Goal: Task Accomplishment & Management: Manage account settings

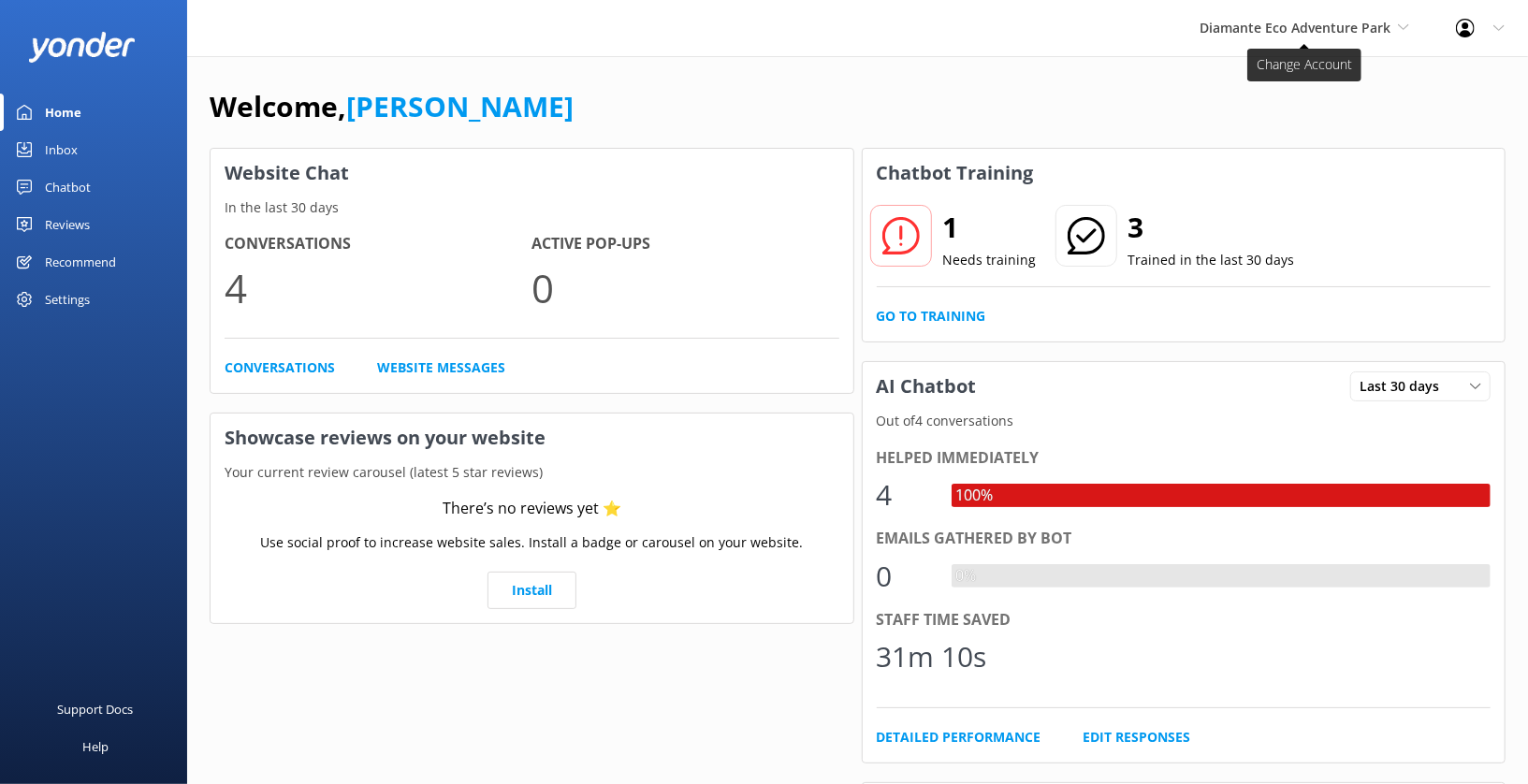
click at [1305, 23] on span "Diamante Eco Adventure Park" at bounding box center [1295, 27] width 191 height 18
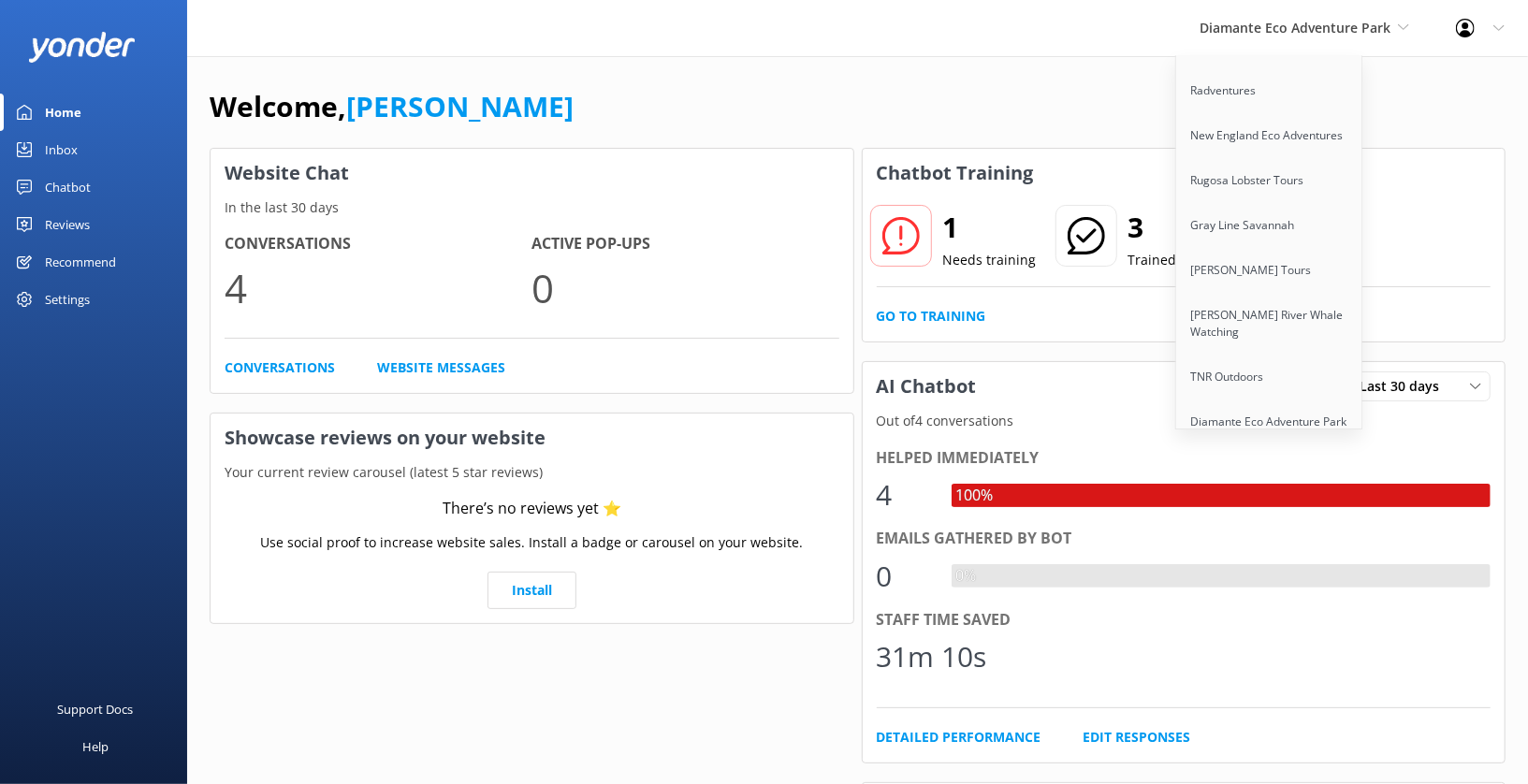
scroll to position [1310, 0]
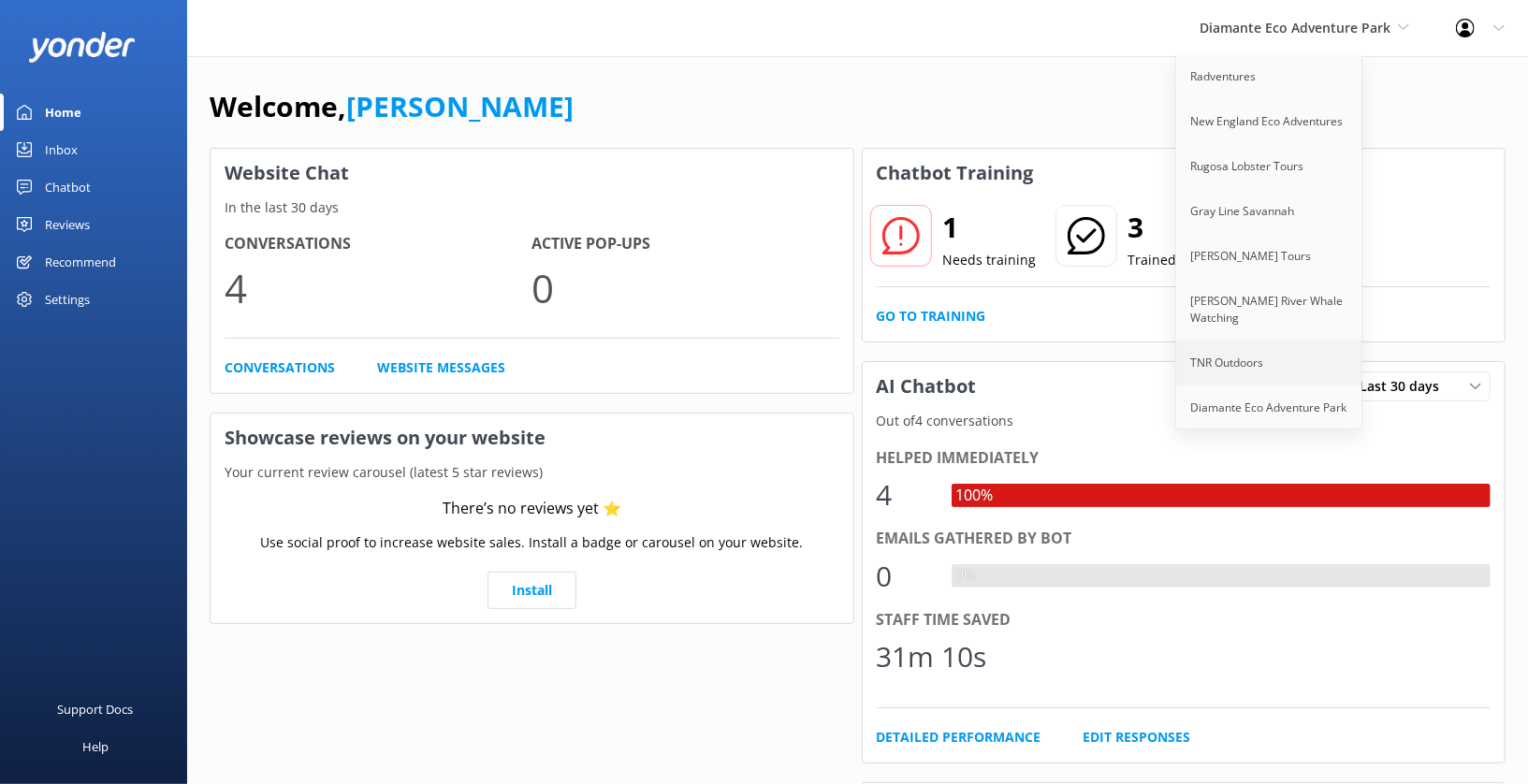
click at [1249, 340] on link "TNR Outdoors" at bounding box center [1270, 363] width 188 height 45
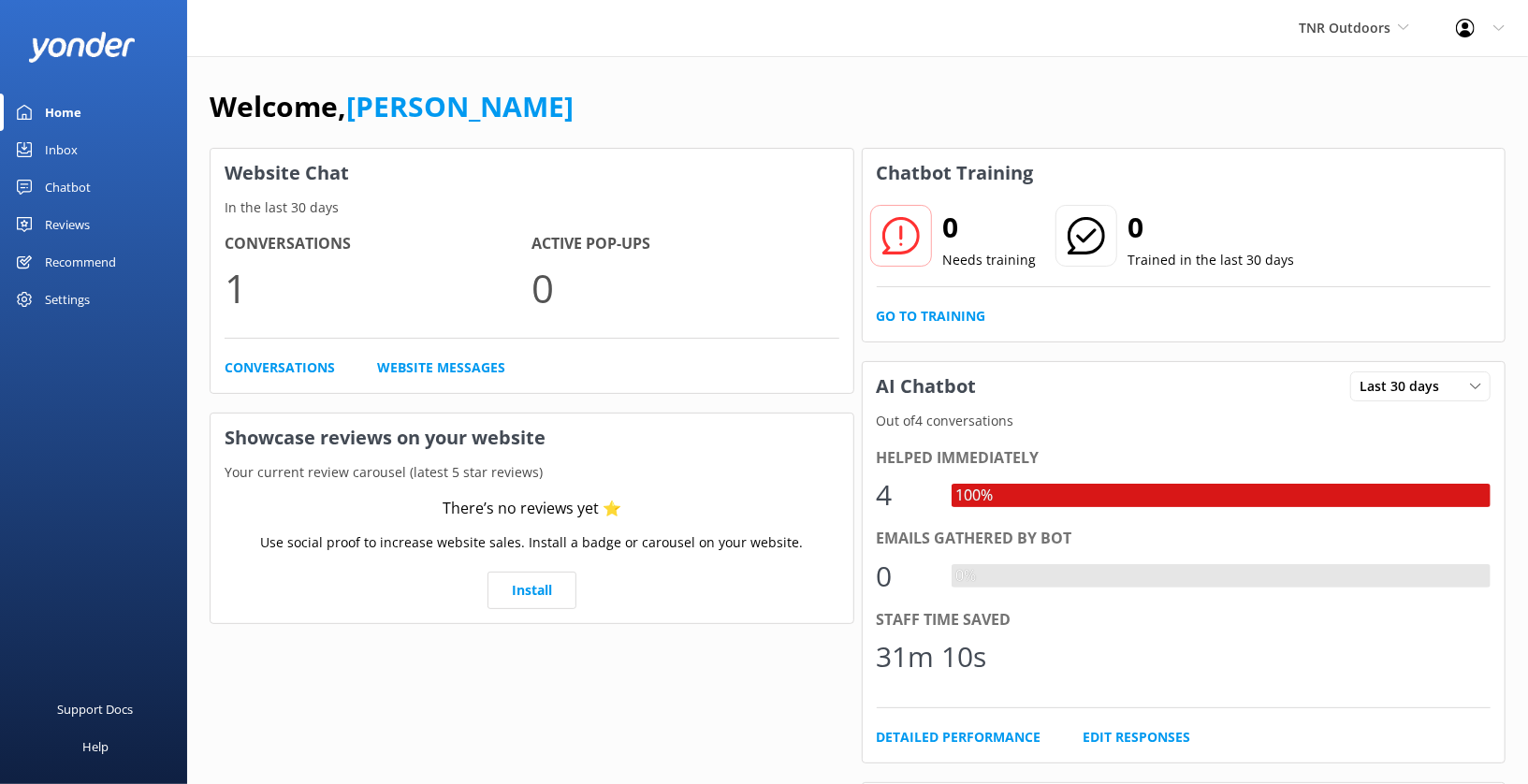
click at [70, 305] on div "Settings" at bounding box center [68, 299] width 45 height 38
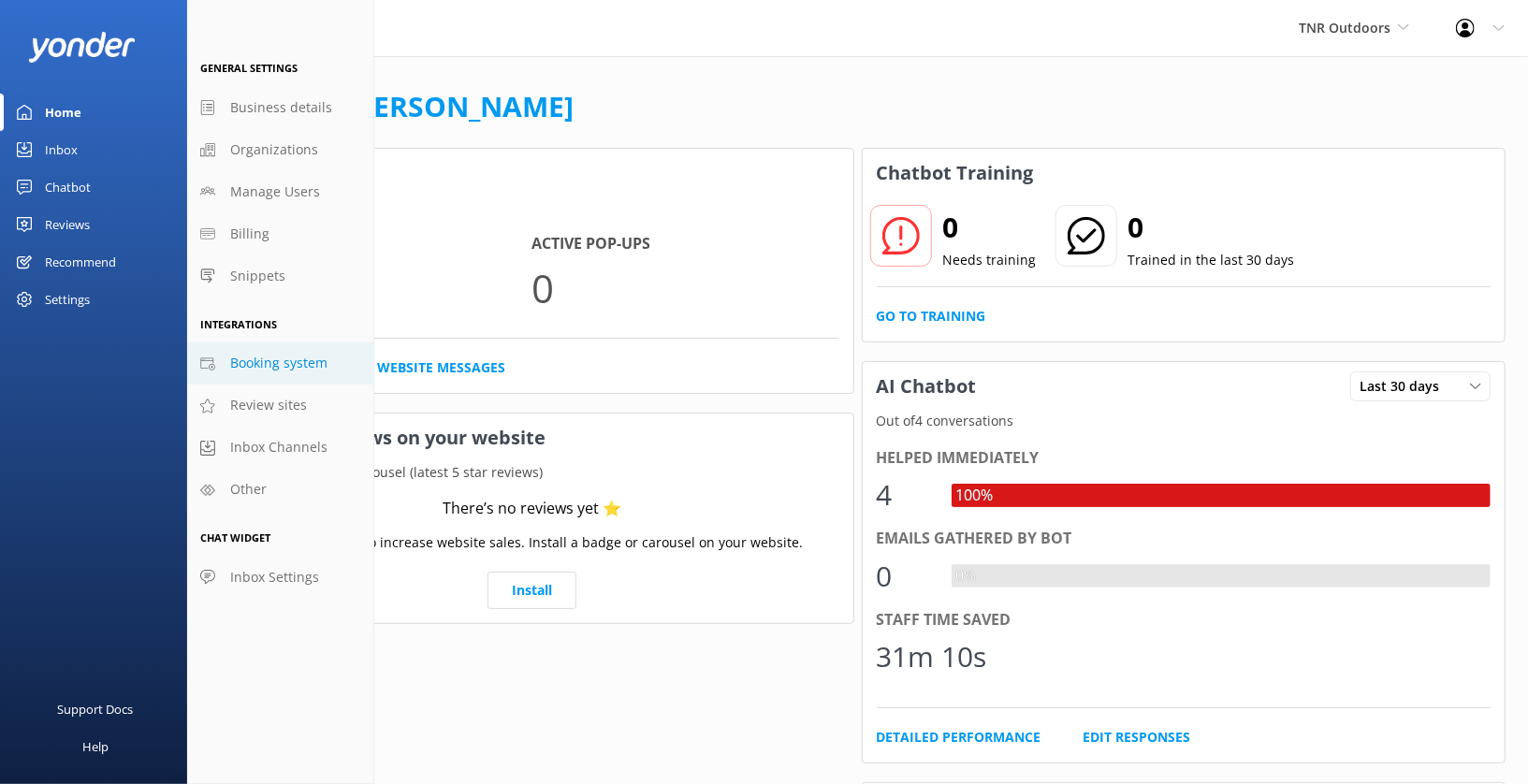
click at [299, 361] on span "Booking system" at bounding box center [279, 363] width 98 height 21
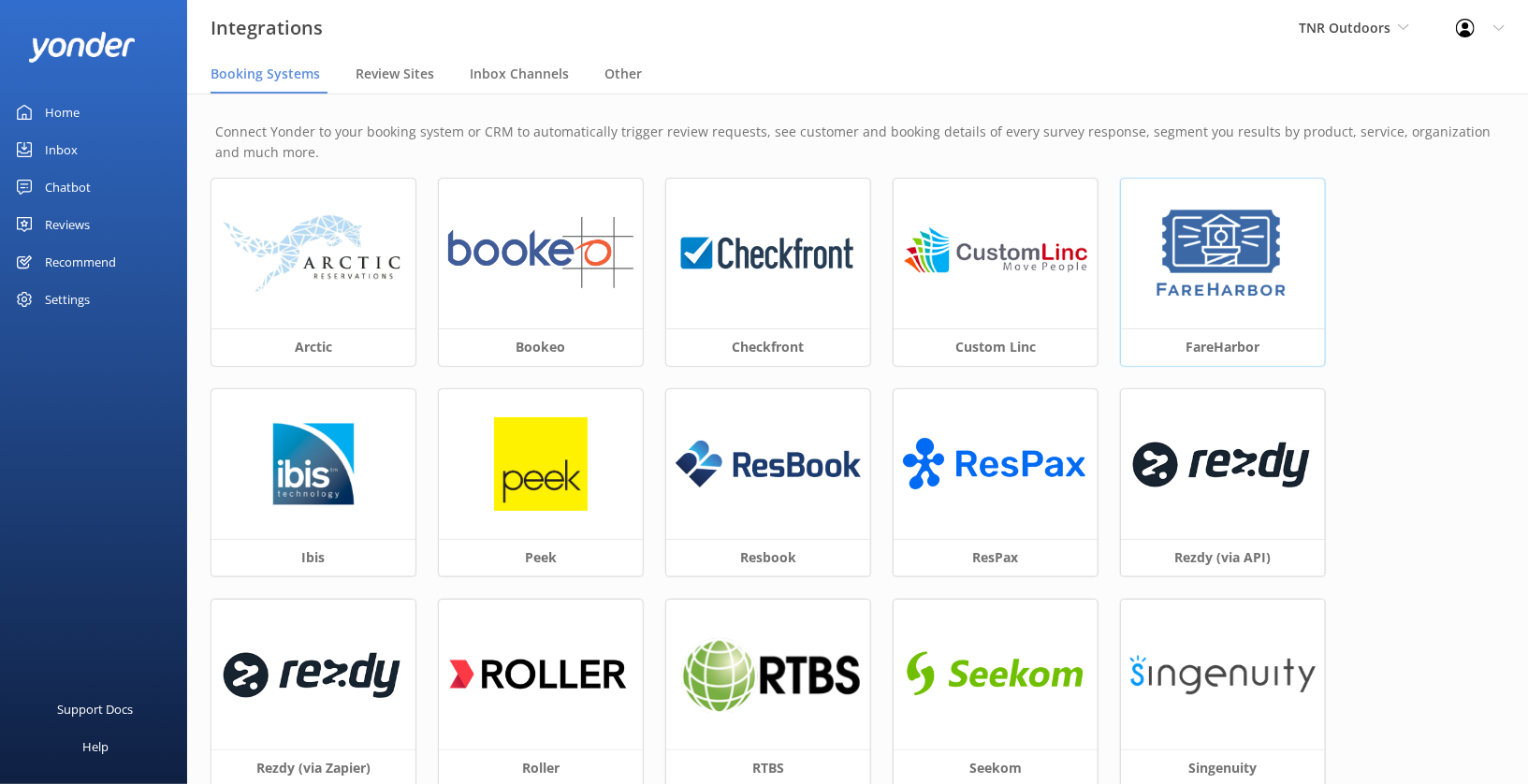
click at [1214, 228] on img at bounding box center [1222, 253] width 142 height 94
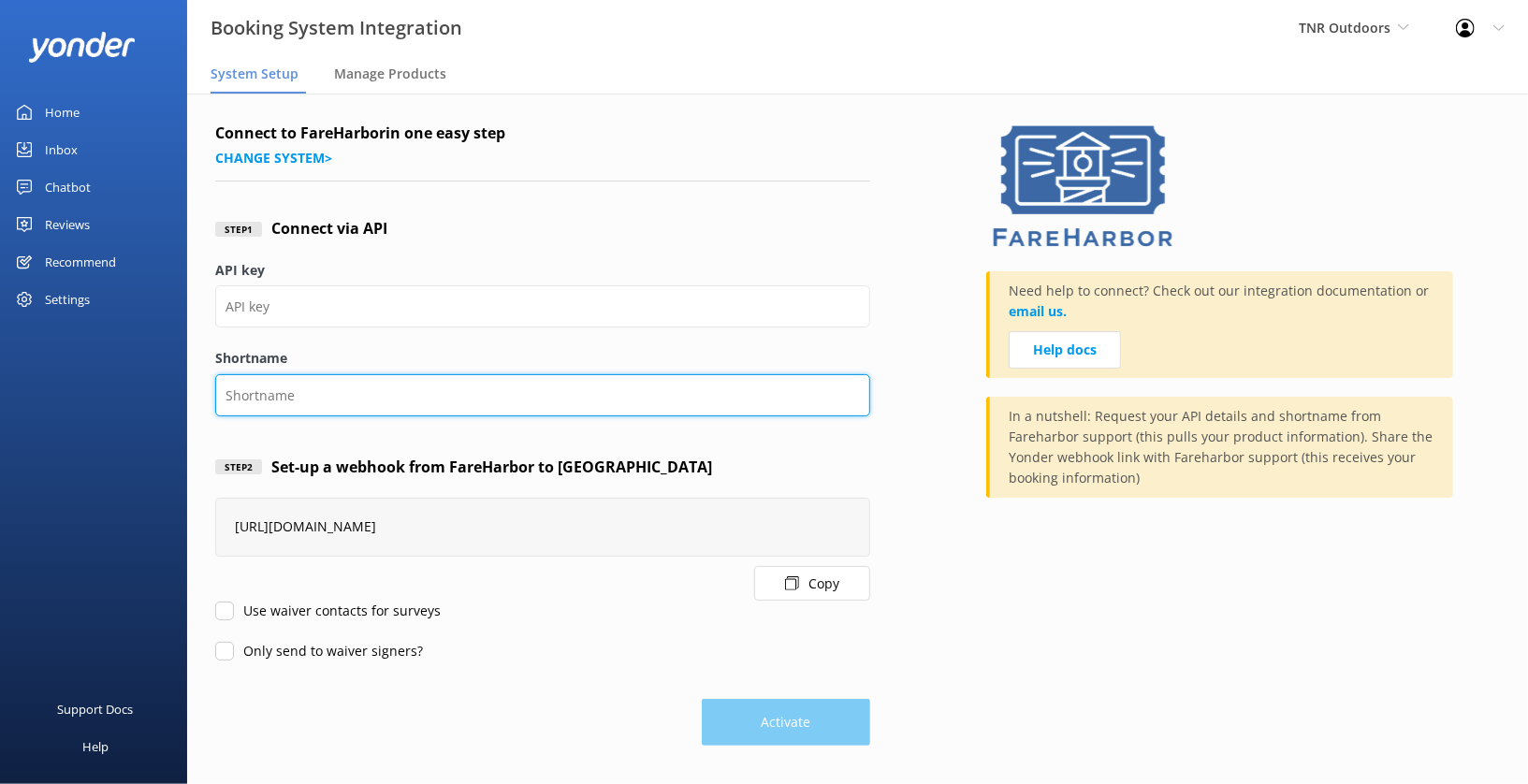
click at [340, 408] on input "Shortname" at bounding box center [542, 395] width 655 height 42
paste input "tnroutdoors"
type input "tnroutdoors"
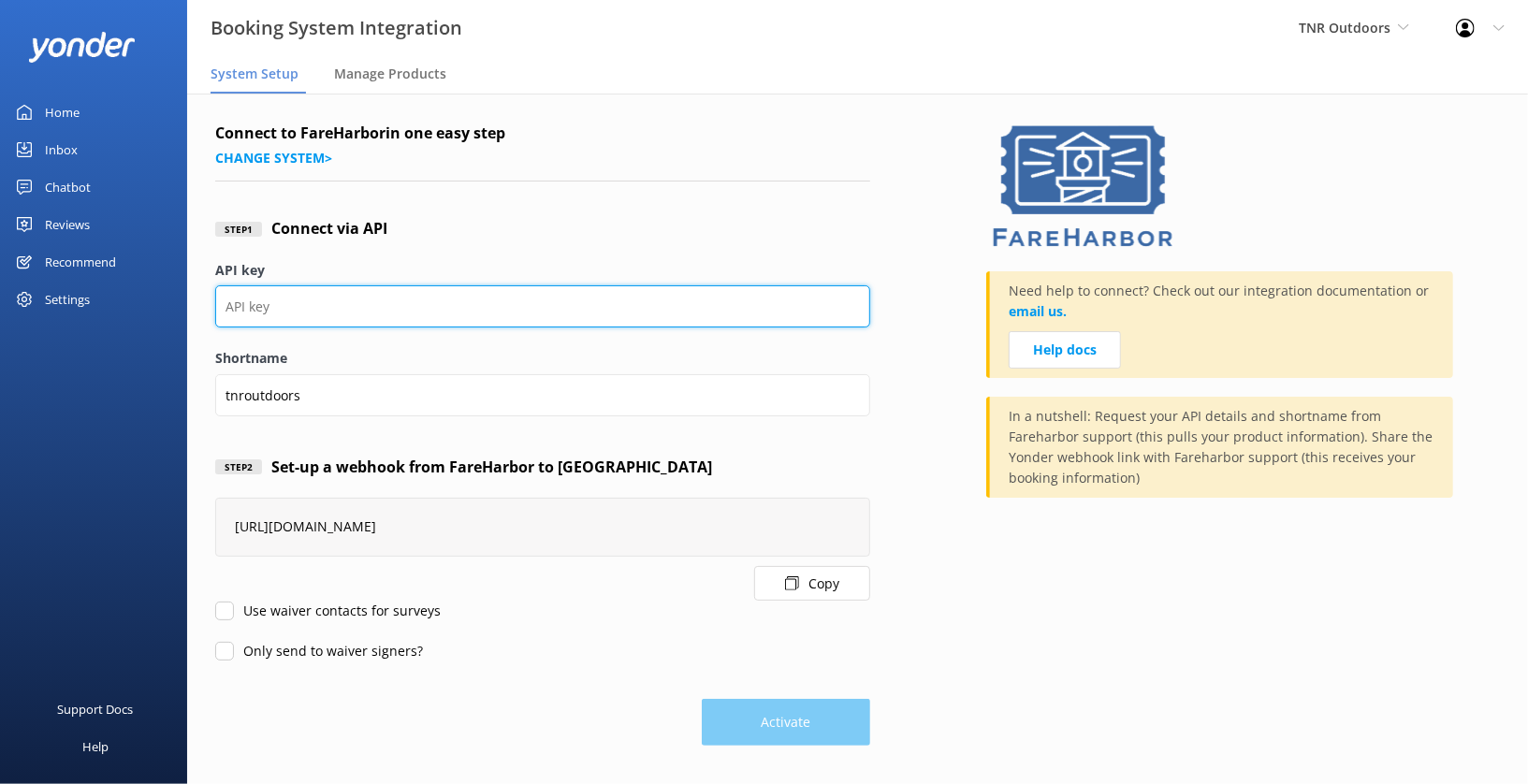
click at [431, 294] on input "API key" at bounding box center [542, 306] width 655 height 42
paste input "ea4bd927-cebe-4d5d-a5dc-00680ea4332b"
type input "ea4bd927-cebe-4d5d-a5dc-00680ea4332b"
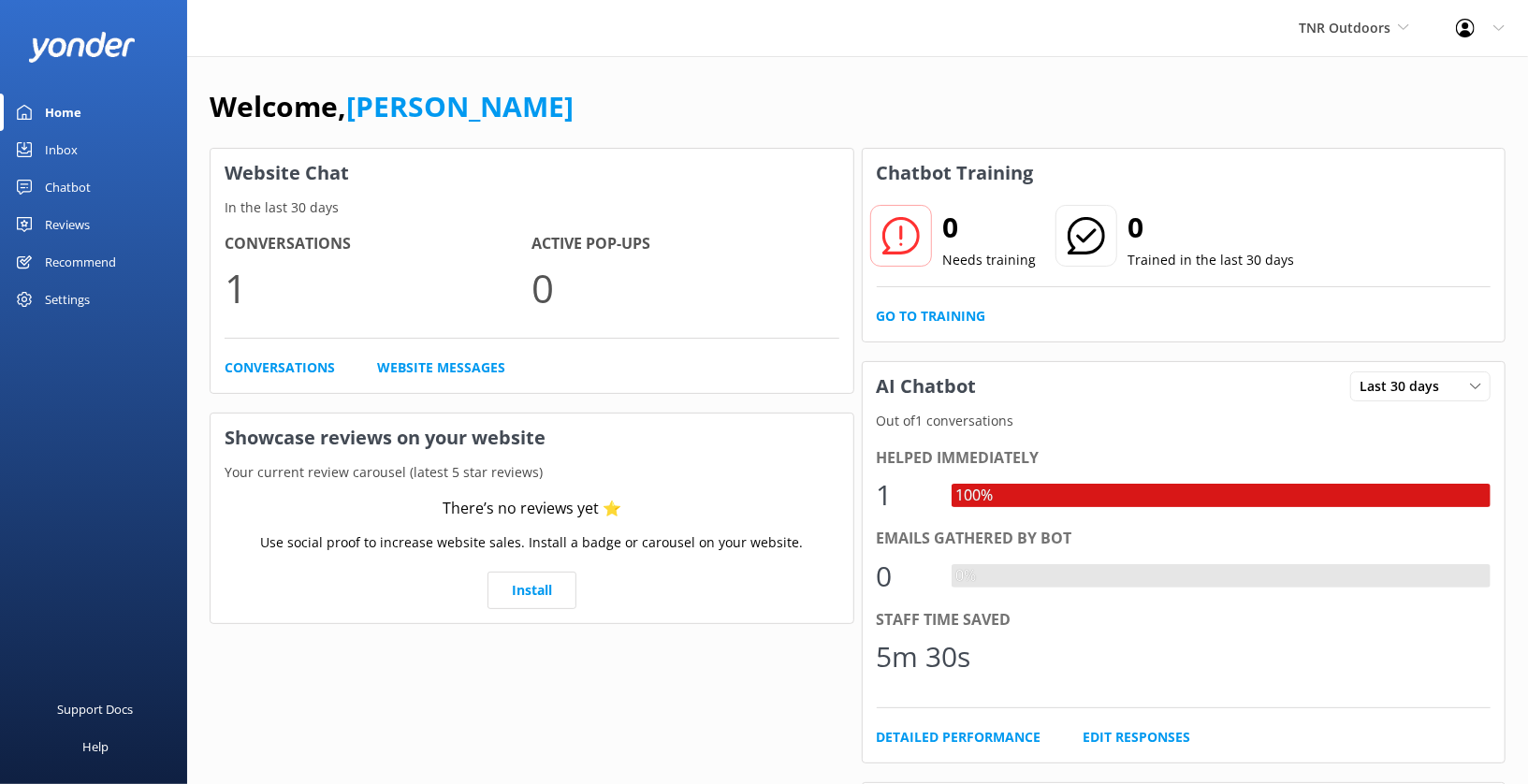
click at [64, 303] on div "Settings" at bounding box center [68, 299] width 45 height 38
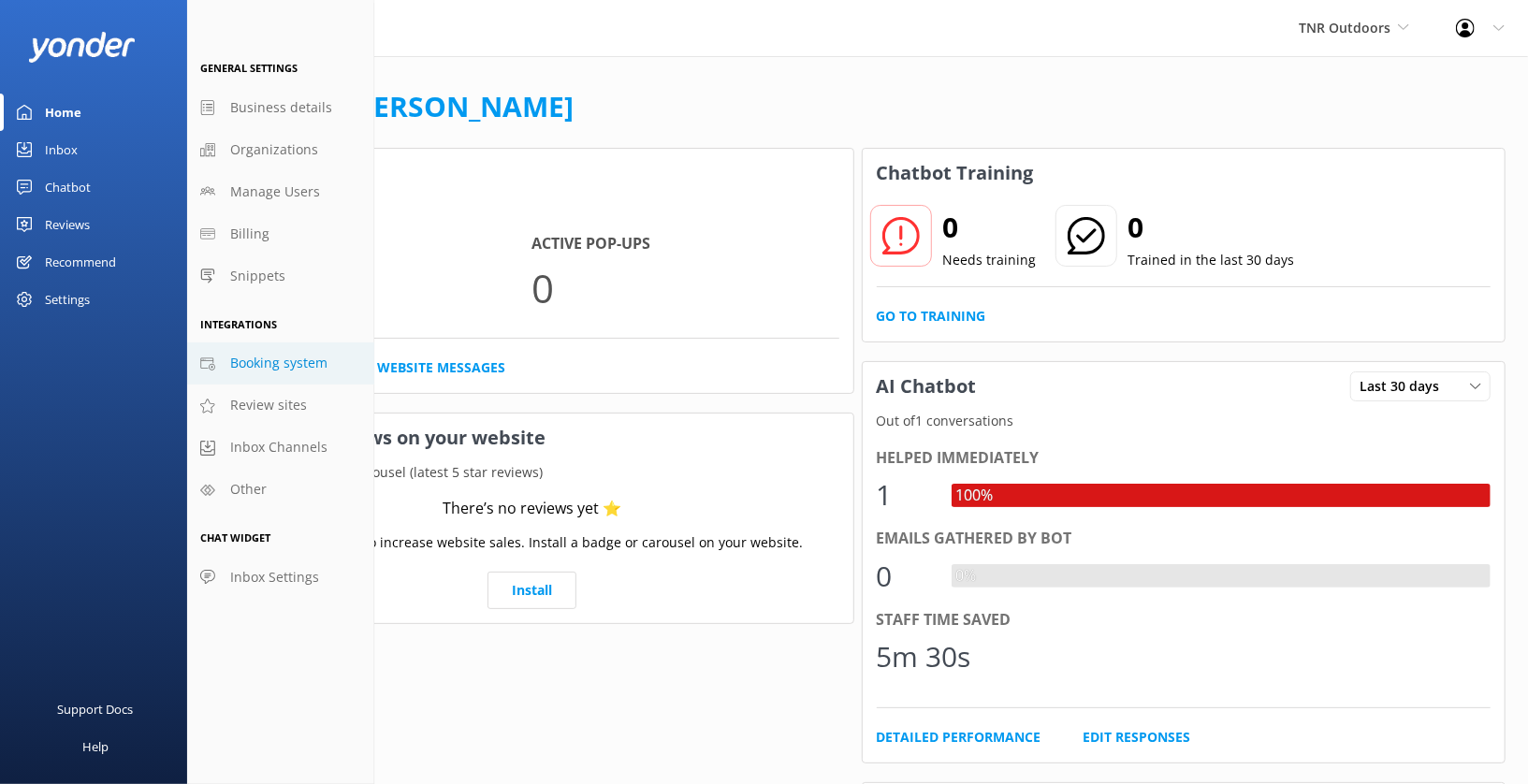
click at [281, 369] on span "Booking system" at bounding box center [279, 363] width 98 height 21
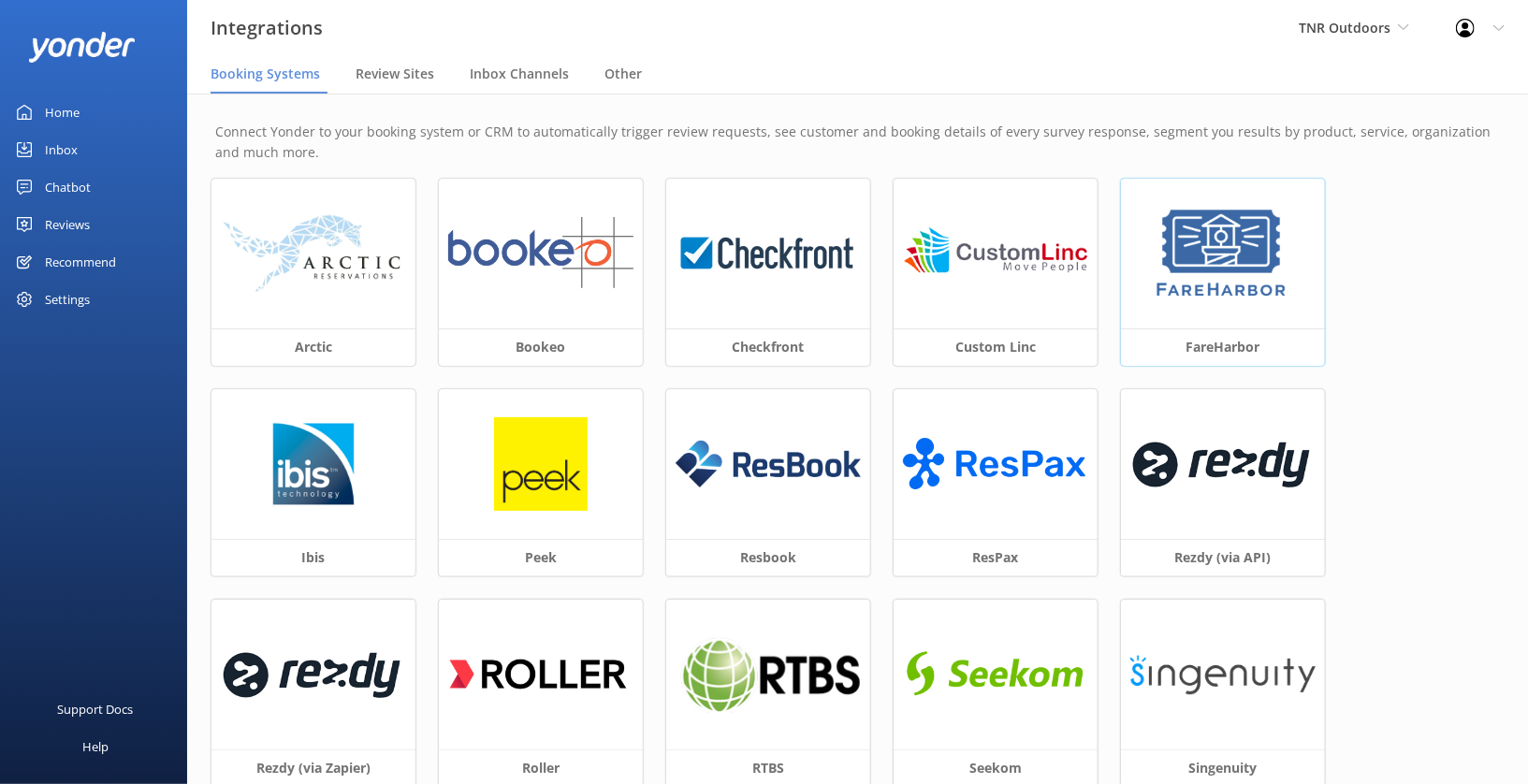
click at [1203, 308] on div at bounding box center [1222, 254] width 204 height 150
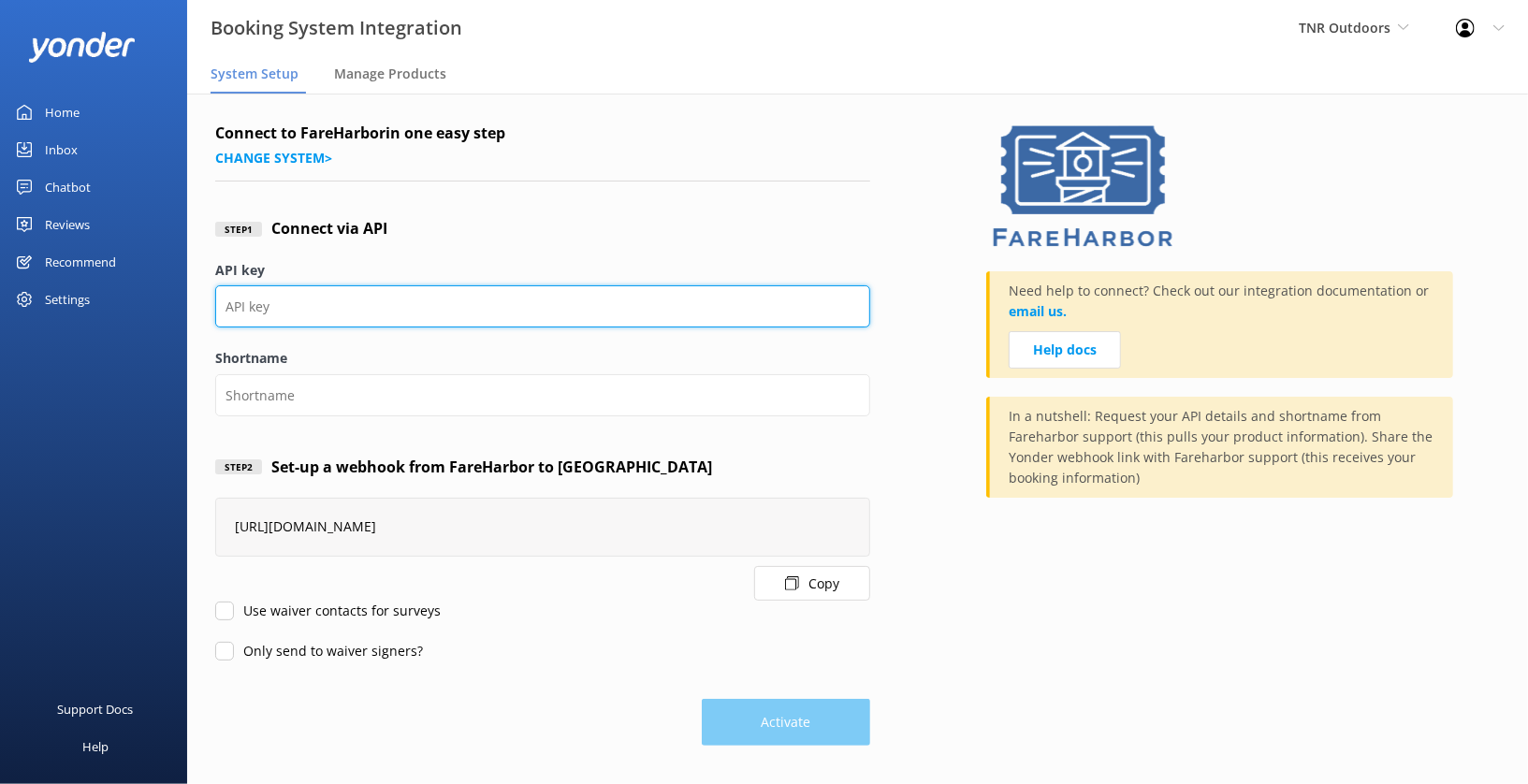
click at [291, 298] on input "API key" at bounding box center [542, 306] width 655 height 42
paste input "ea4bd927-cebe-4d5d-a5dc-00680ea4332b"
type input "ea4bd927-cebe-4d5d-a5dc-00680ea4332b"
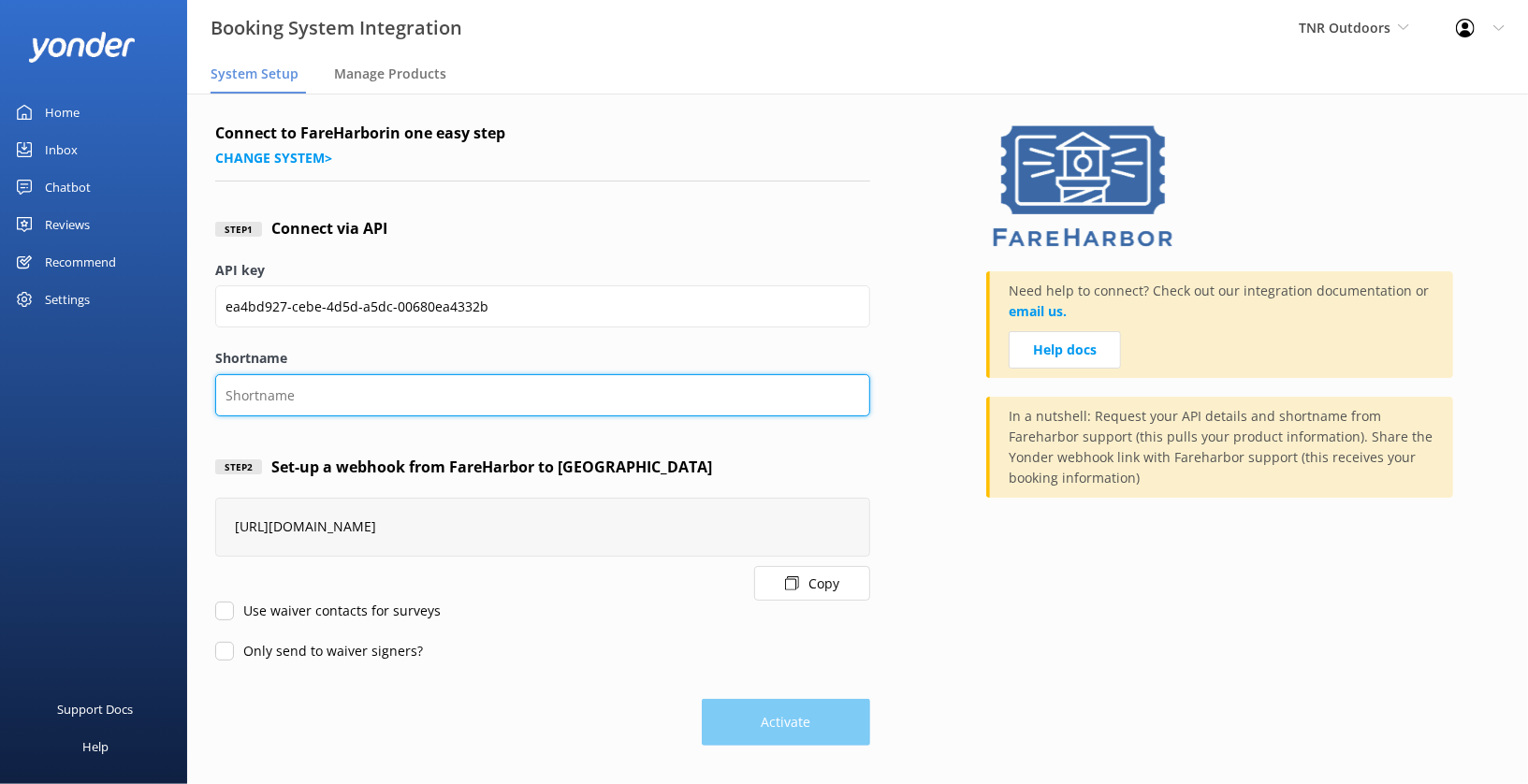
click at [265, 386] on input "Shortname" at bounding box center [542, 395] width 655 height 42
type input "tnroutdoors"
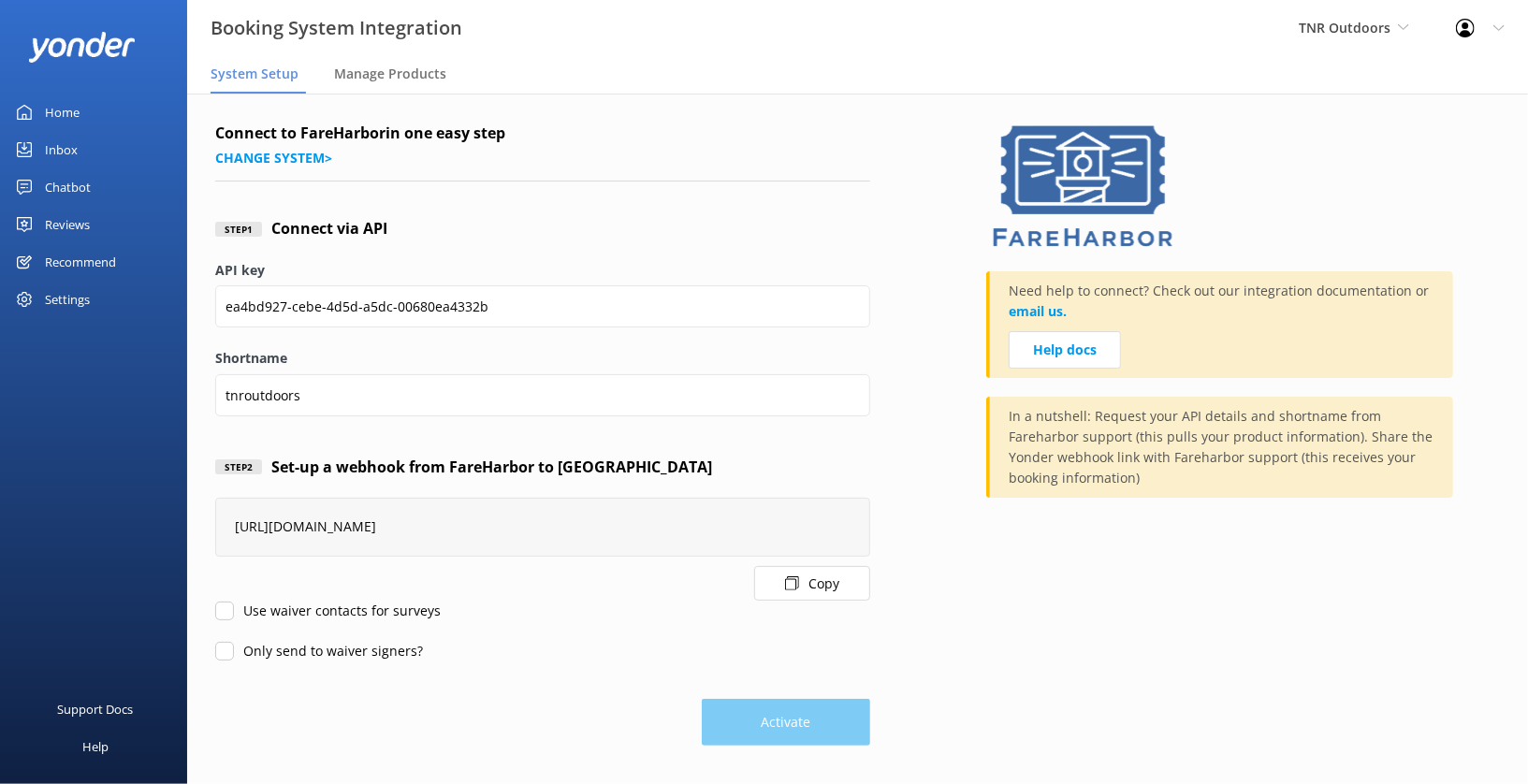
click at [217, 608] on input "Use waiver contacts for surveys" at bounding box center [224, 611] width 19 height 19
checkbox input "true"
click at [222, 650] on input "Only send to waiver signers?" at bounding box center [224, 651] width 19 height 19
checkbox input "true"
click at [222, 613] on input "Use waiver contacts for surveys" at bounding box center [224, 611] width 19 height 19
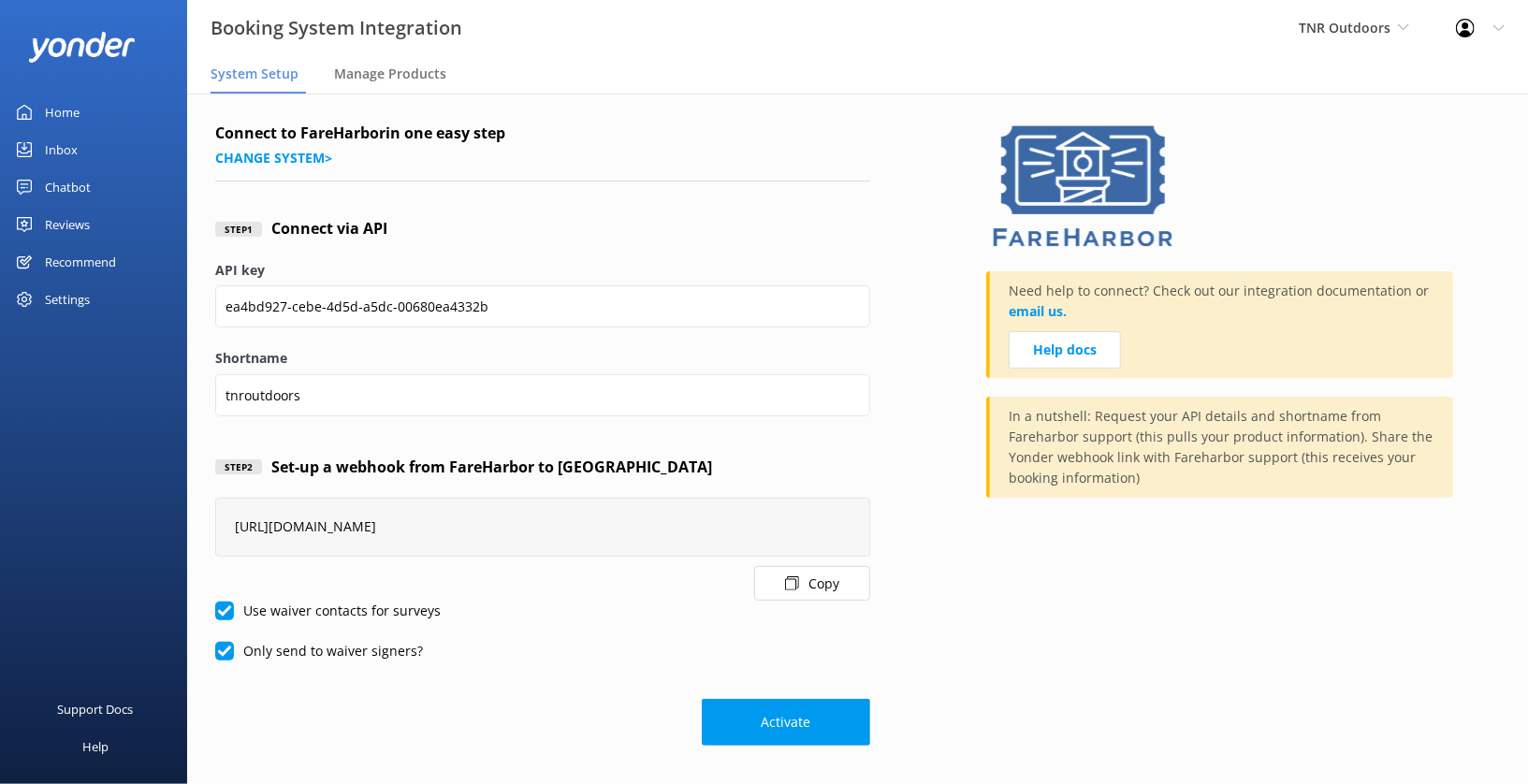
checkbox input "false"
click at [222, 652] on input "Only send to waiver signers?" at bounding box center [224, 651] width 19 height 19
checkbox input "false"
click at [739, 706] on button "Activate" at bounding box center [786, 722] width 169 height 47
click at [397, 66] on span "Manage Products" at bounding box center [390, 74] width 113 height 19
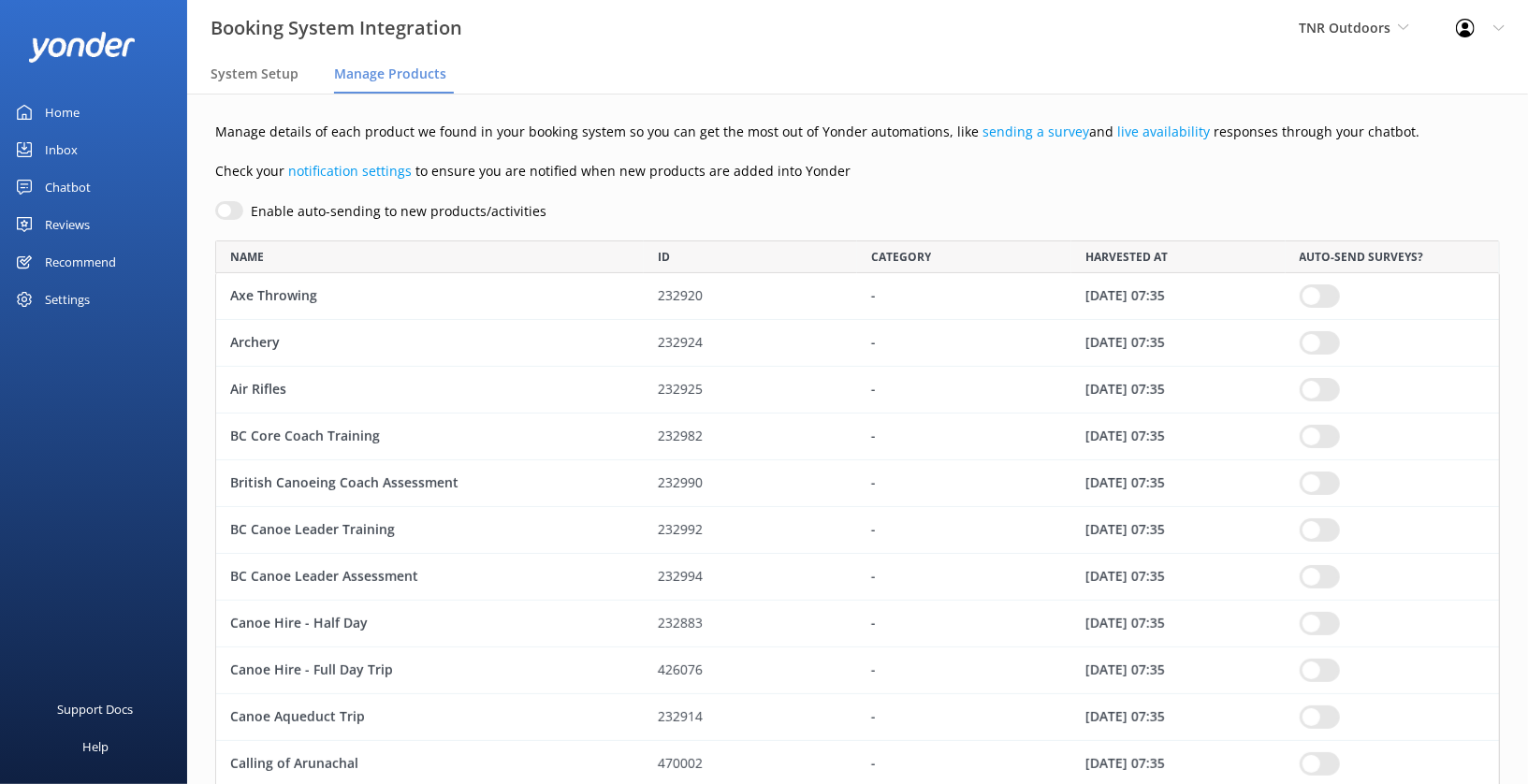
click at [68, 183] on div "Chatbot" at bounding box center [68, 188] width 46 height 38
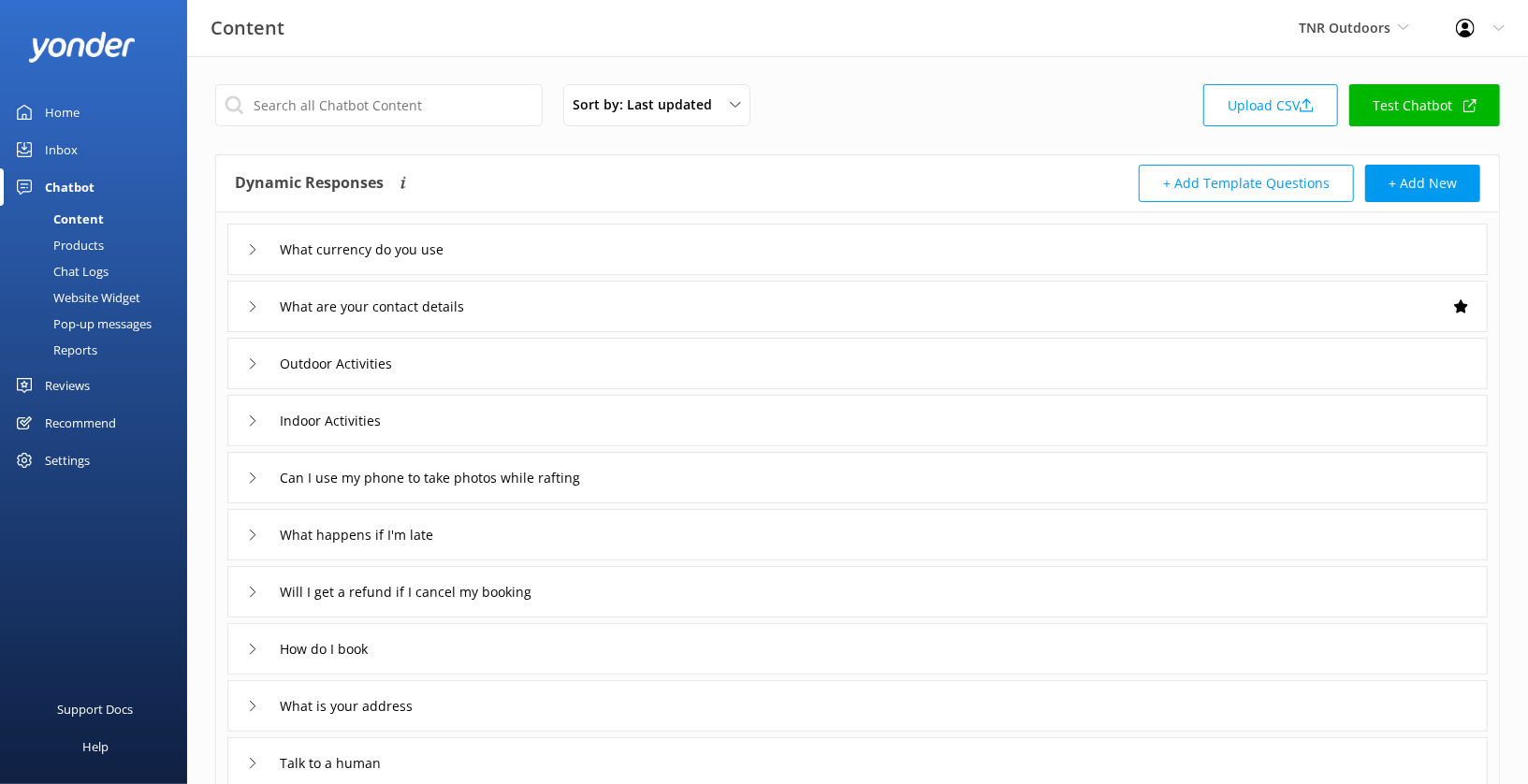
click at [96, 247] on div "Products" at bounding box center [57, 245] width 93 height 26
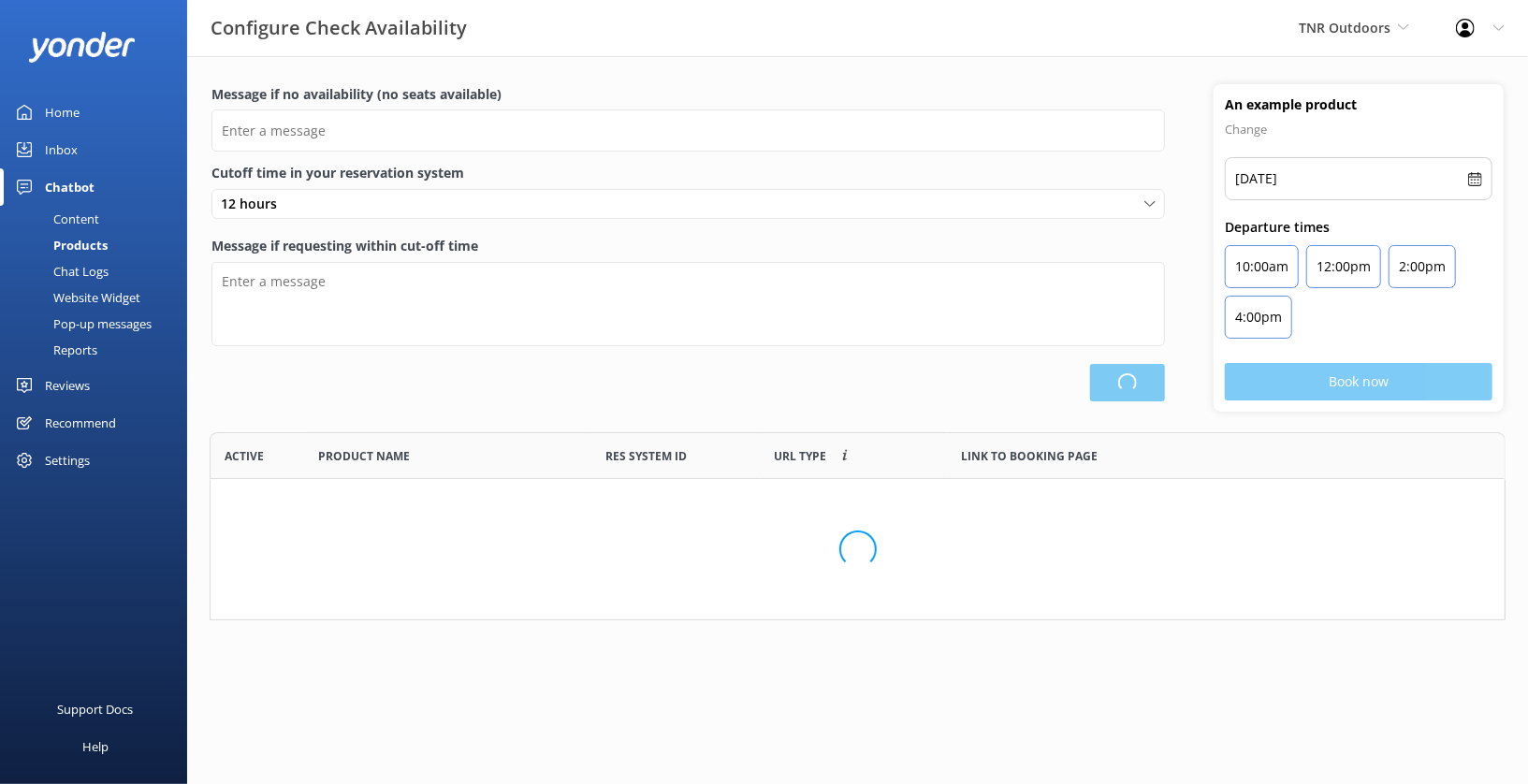
scroll to position [188, 1296]
type input "There are no seats available, please check an alternative day"
type textarea "Our online booking system closes {hours} prior to departure. Please contact us …"
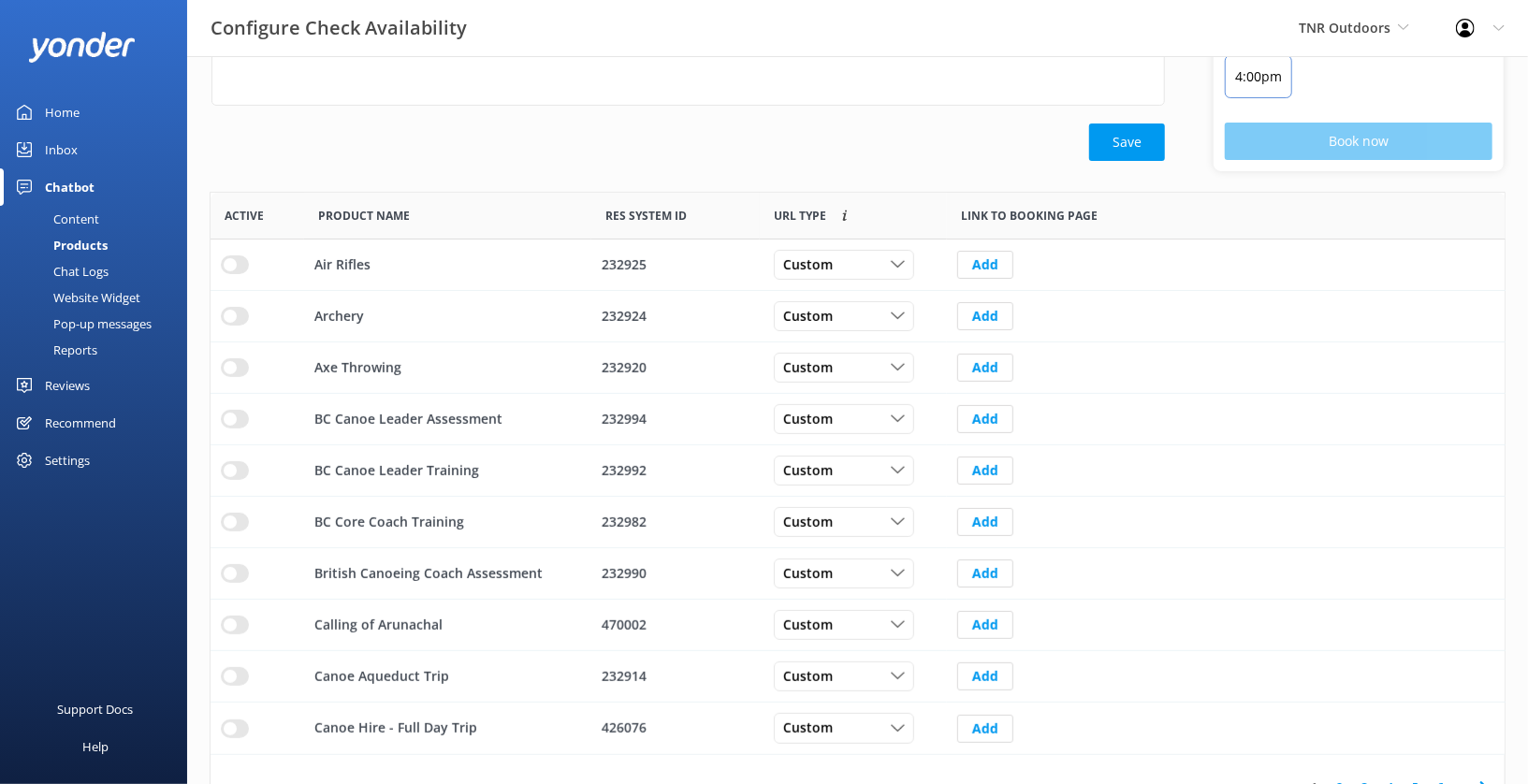
scroll to position [266, 0]
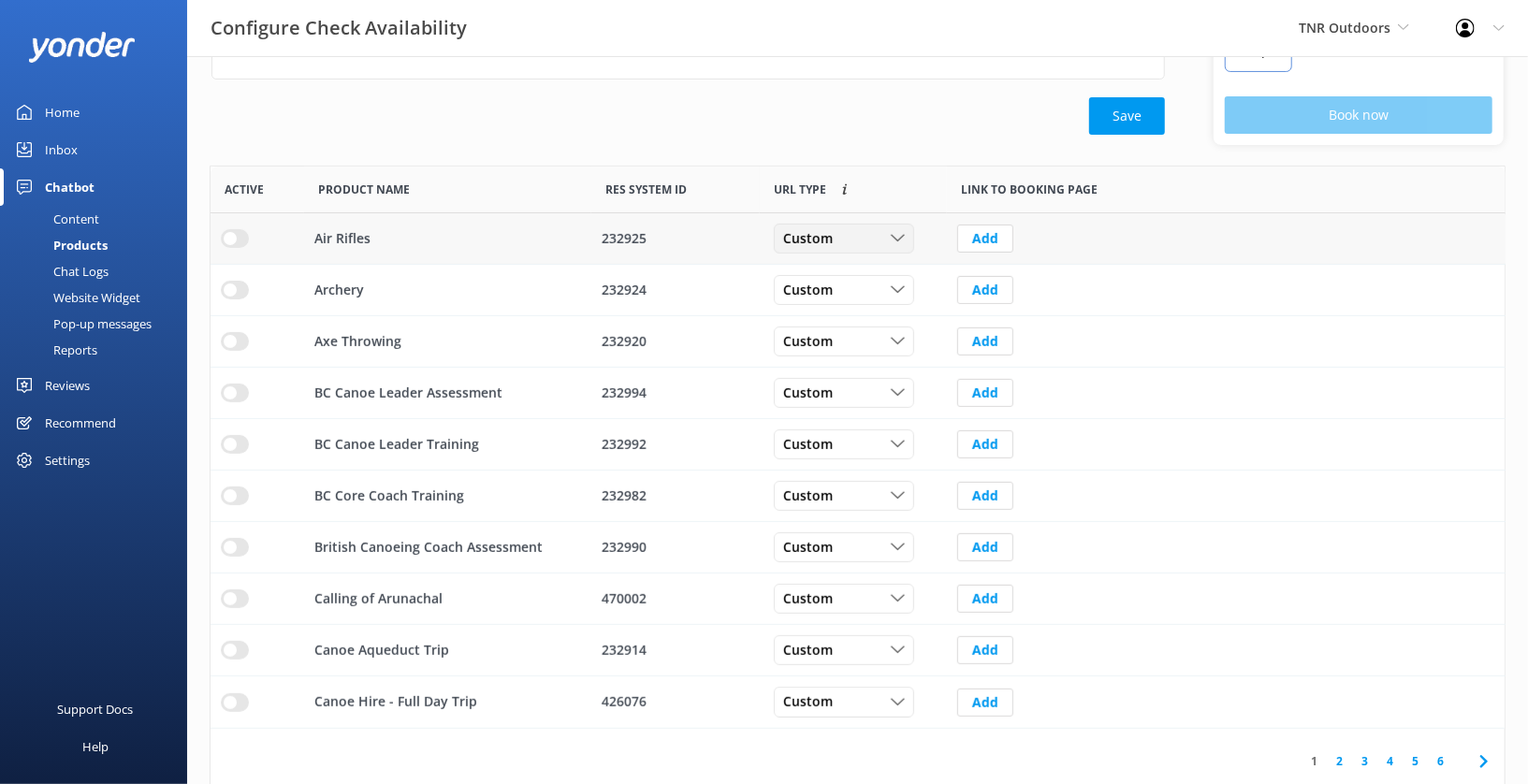
click at [870, 236] on div "Custom" at bounding box center [844, 238] width 131 height 21
click at [851, 304] on link "Dynamic" at bounding box center [858, 315] width 167 height 38
click at [861, 289] on div "Custom" at bounding box center [844, 290] width 131 height 21
click at [857, 355] on link "Dynamic" at bounding box center [858, 367] width 167 height 38
click at [861, 335] on div "Custom" at bounding box center [844, 341] width 131 height 21
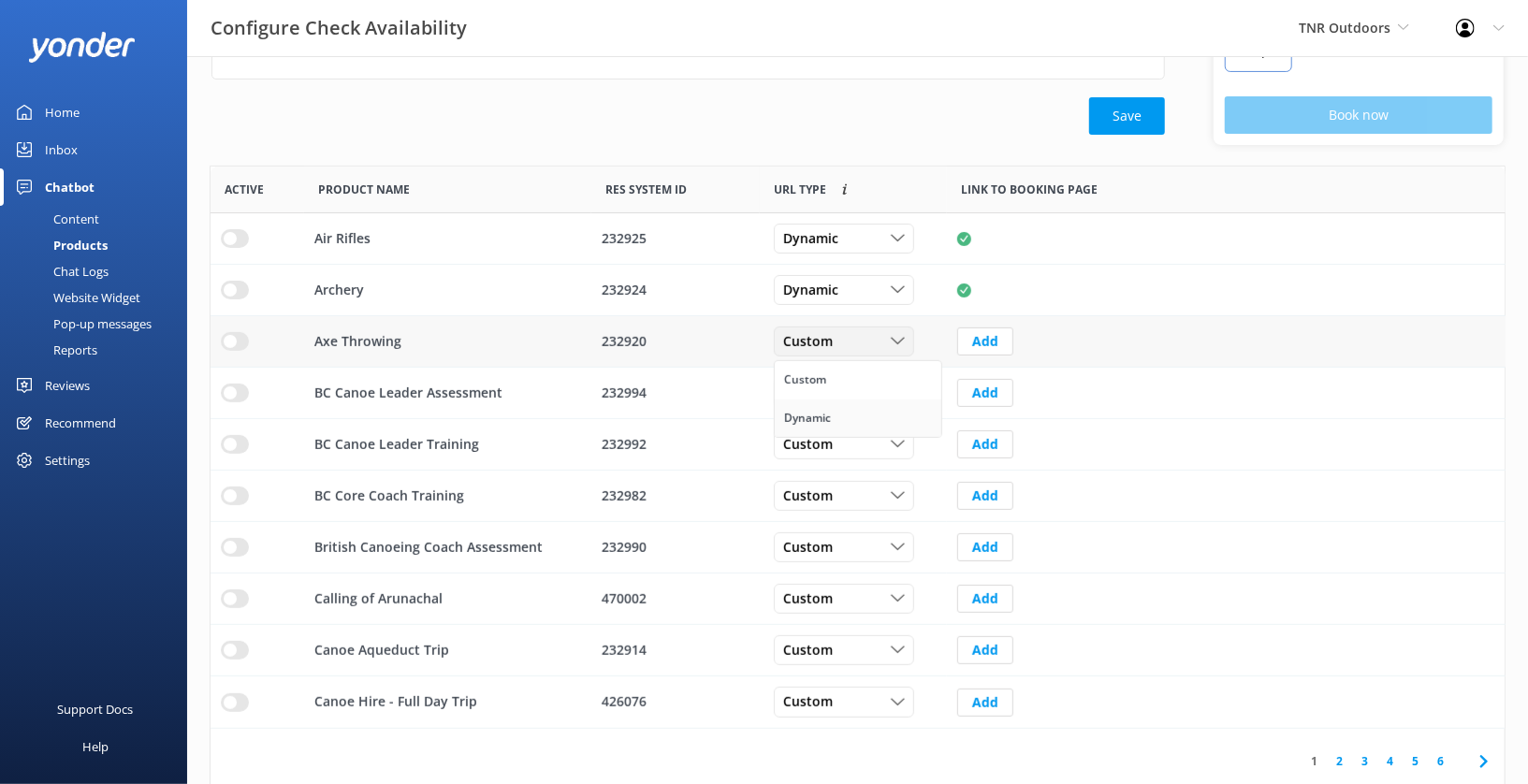
click at [851, 407] on link "Dynamic" at bounding box center [858, 418] width 167 height 38
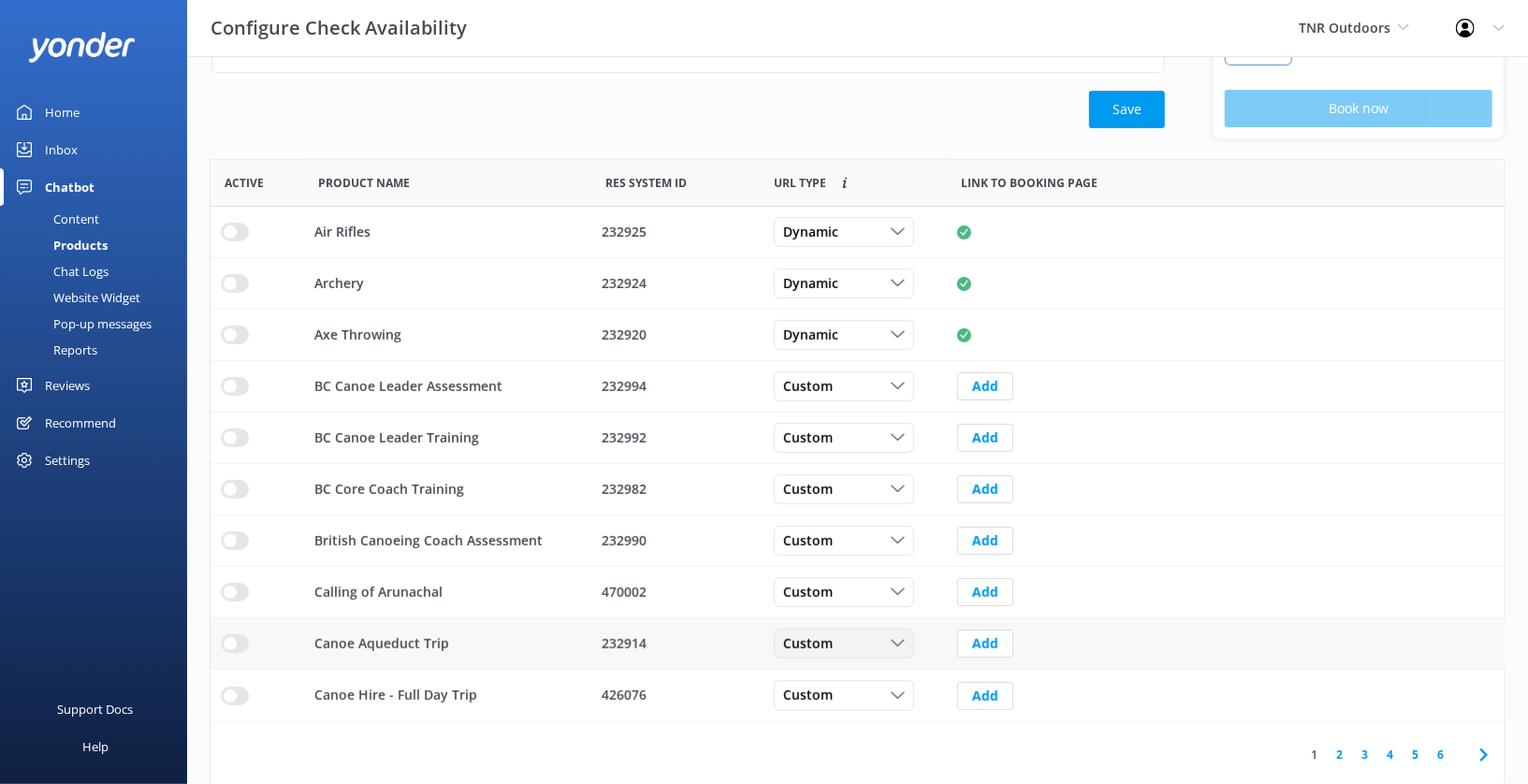
click at [853, 642] on div "Custom" at bounding box center [844, 643] width 131 height 21
click at [854, 707] on link "Dynamic" at bounding box center [858, 720] width 167 height 38
click at [853, 706] on div "Custom Custom Dynamic" at bounding box center [854, 695] width 188 height 52
click at [853, 686] on div "Custom" at bounding box center [844, 696] width 131 height 21
click at [845, 765] on link "Dynamic" at bounding box center [858, 772] width 167 height 38
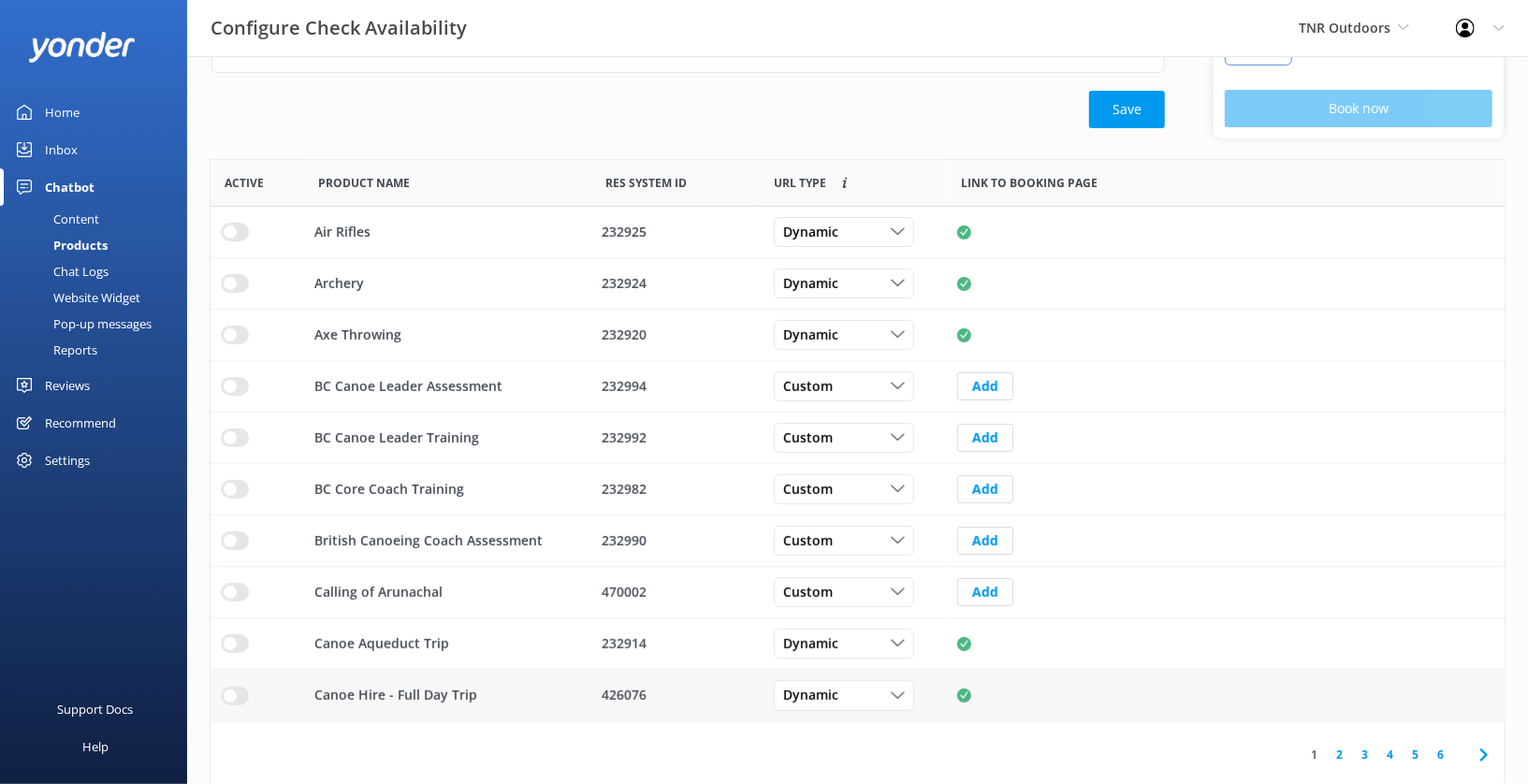
click at [232, 688] on input "row" at bounding box center [234, 696] width 28 height 19
click at [232, 635] on input "row" at bounding box center [234, 643] width 28 height 19
click at [226, 339] on input "row" at bounding box center [234, 335] width 28 height 19
click at [226, 290] on div "row" at bounding box center [257, 283] width 94 height 52
click at [231, 230] on input "row" at bounding box center [234, 232] width 28 height 19
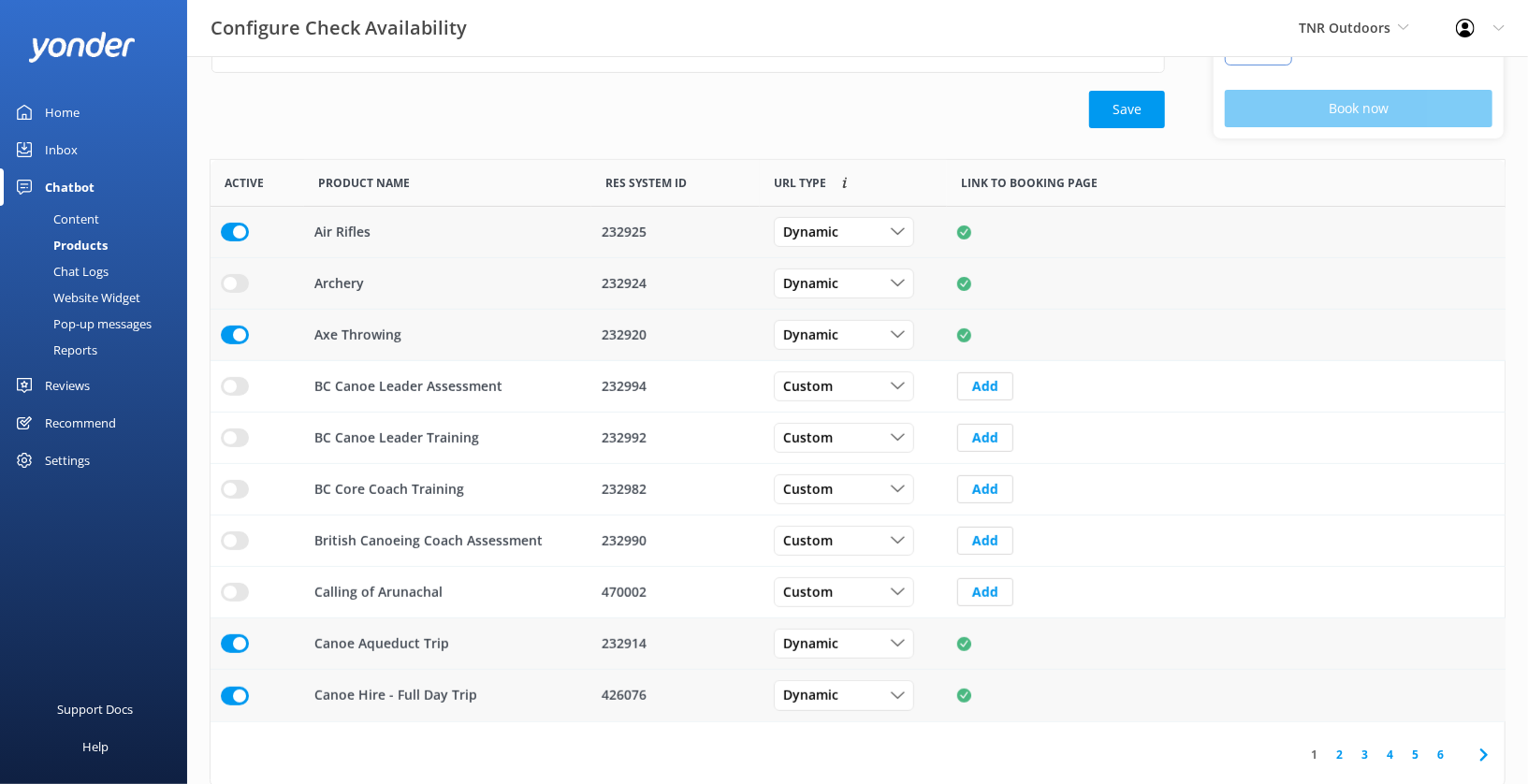
click at [231, 269] on div "row" at bounding box center [257, 283] width 94 height 52
click at [231, 277] on input "row" at bounding box center [234, 283] width 28 height 19
click at [1339, 753] on link "2" at bounding box center [1339, 754] width 25 height 18
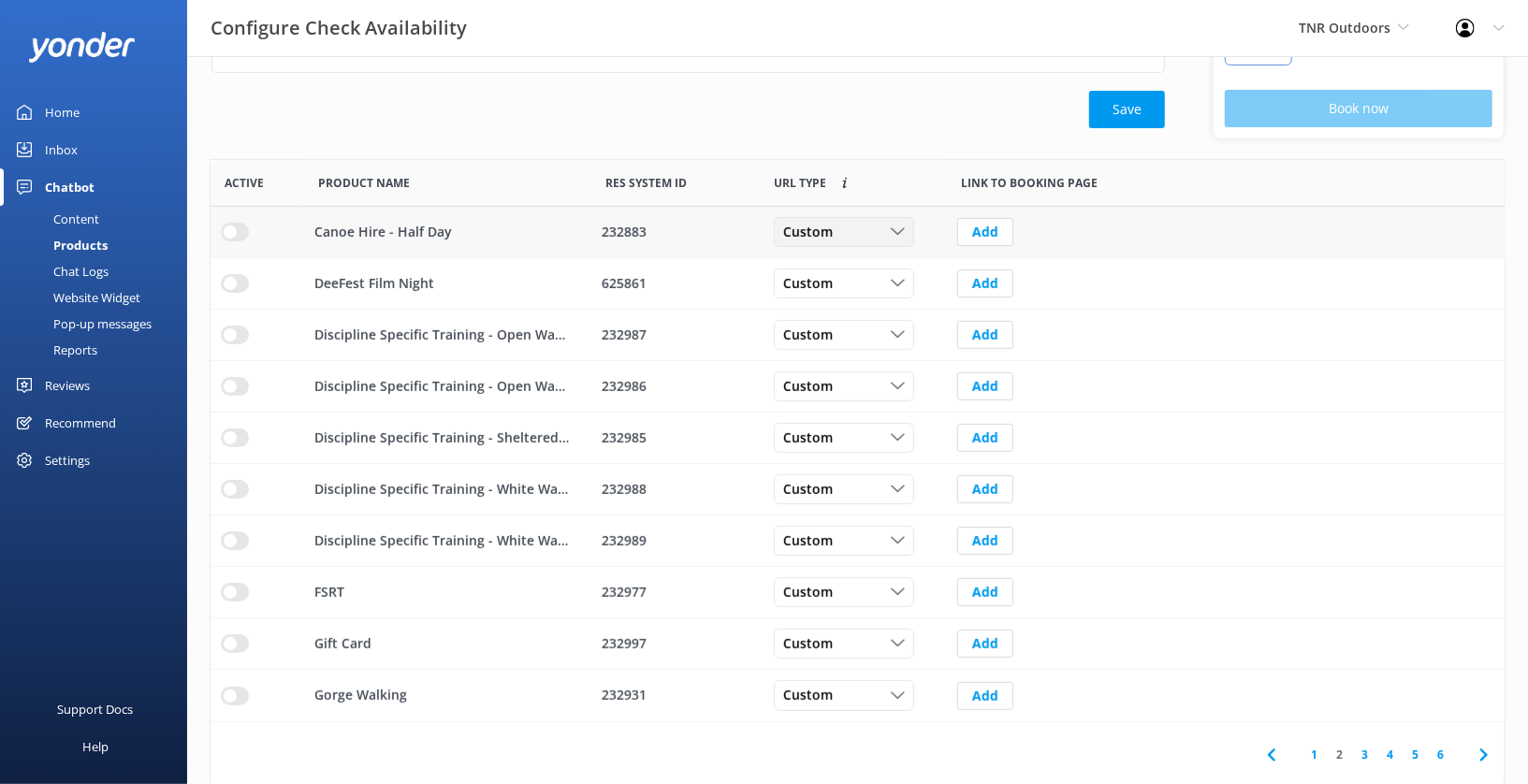
click at [847, 234] on div "Custom" at bounding box center [844, 232] width 131 height 21
click at [843, 300] on link "Dynamic" at bounding box center [858, 309] width 167 height 38
click at [857, 692] on div "Custom" at bounding box center [844, 696] width 131 height 21
click at [818, 757] on link "Dynamic" at bounding box center [858, 772] width 167 height 38
click at [223, 690] on input "row" at bounding box center [234, 696] width 28 height 19
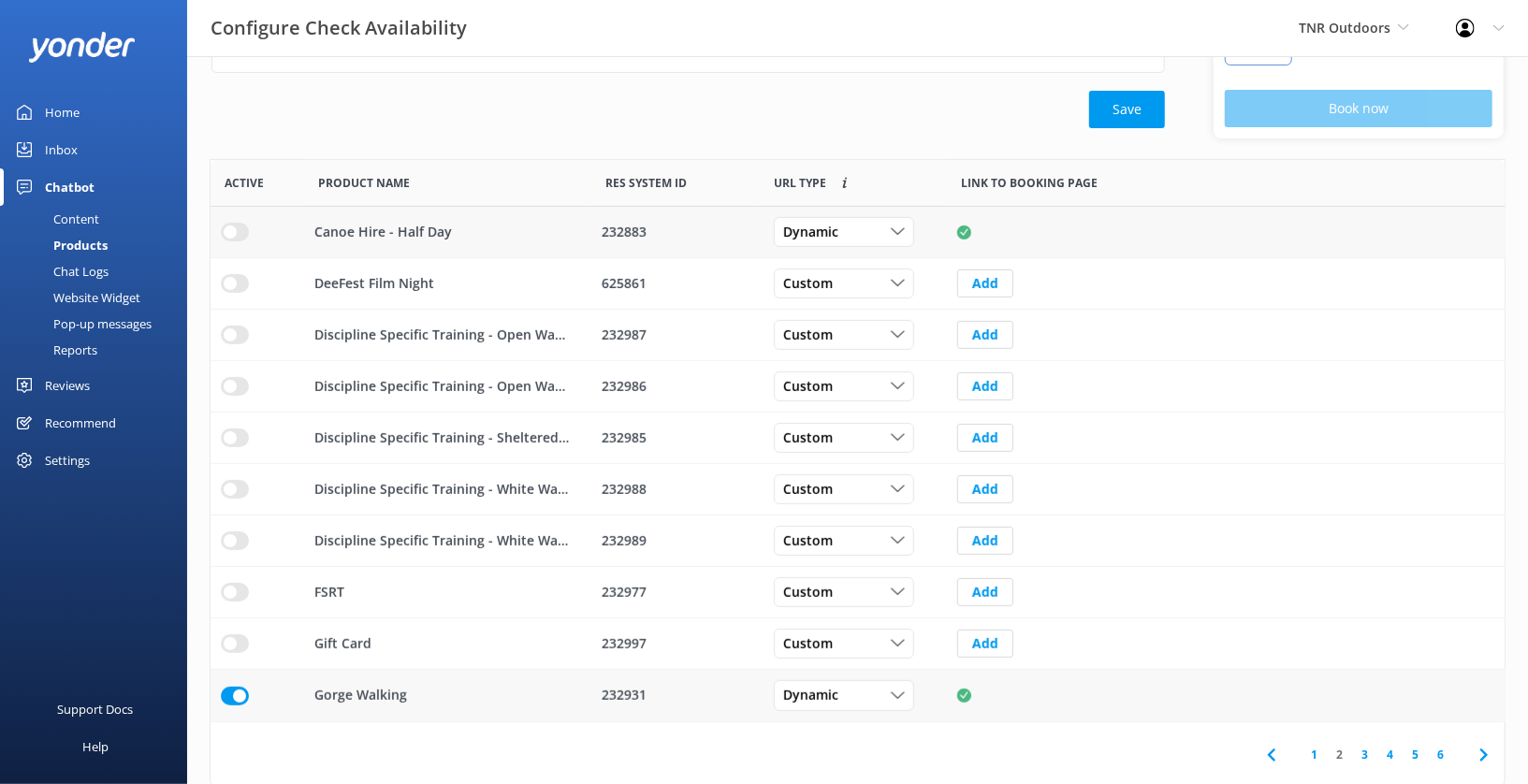
click at [230, 225] on input "row" at bounding box center [234, 232] width 28 height 19
click at [1367, 747] on link "3" at bounding box center [1365, 754] width 25 height 18
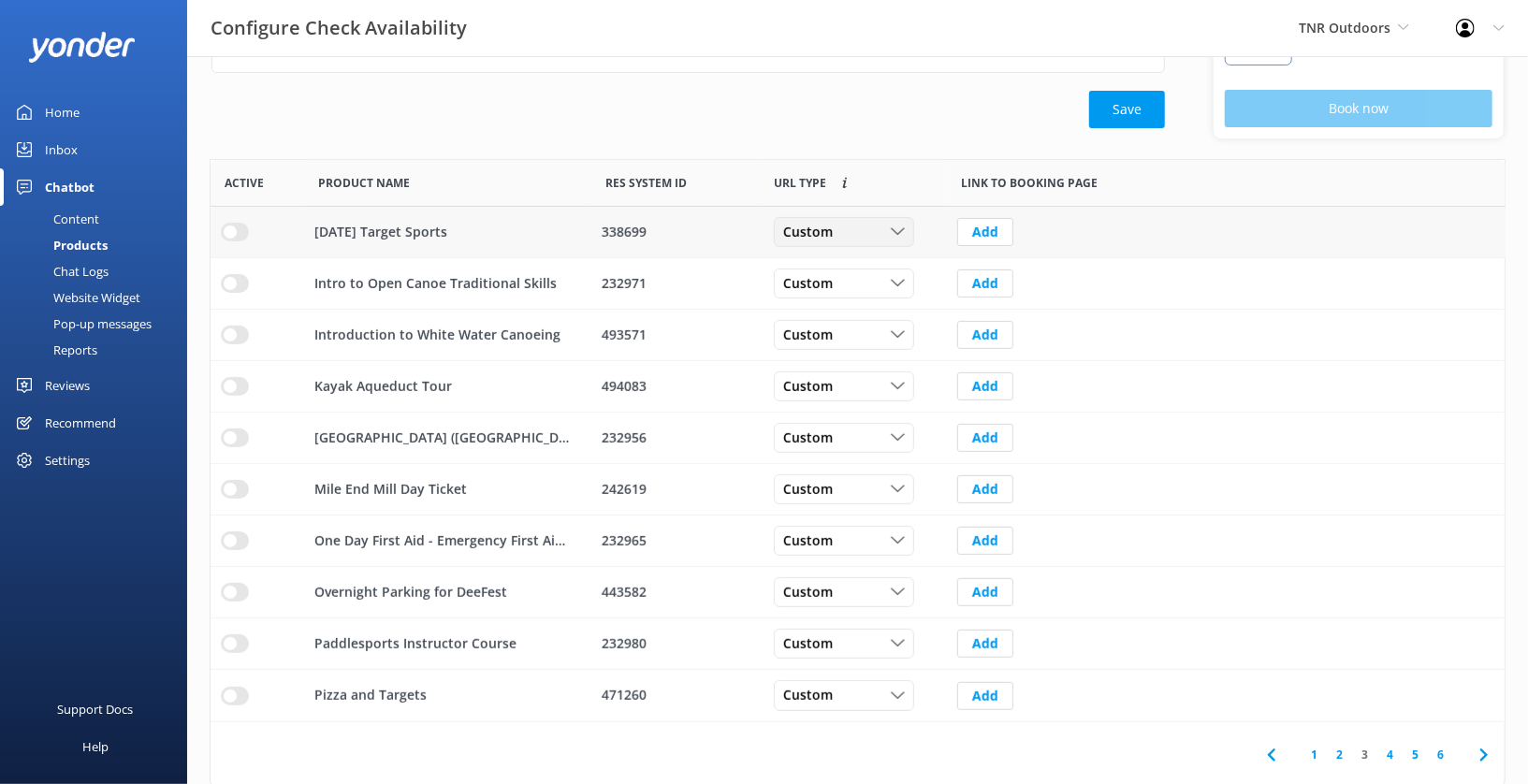
click at [822, 229] on span "Custom" at bounding box center [813, 232] width 61 height 21
click at [827, 290] on link "Dynamic" at bounding box center [858, 309] width 167 height 38
click at [837, 394] on div "Custom Custom Dynamic" at bounding box center [844, 386] width 141 height 30
click at [837, 456] on link "Dynamic" at bounding box center [858, 463] width 167 height 38
click at [848, 508] on div "Custom Custom Dynamic" at bounding box center [854, 490] width 188 height 52
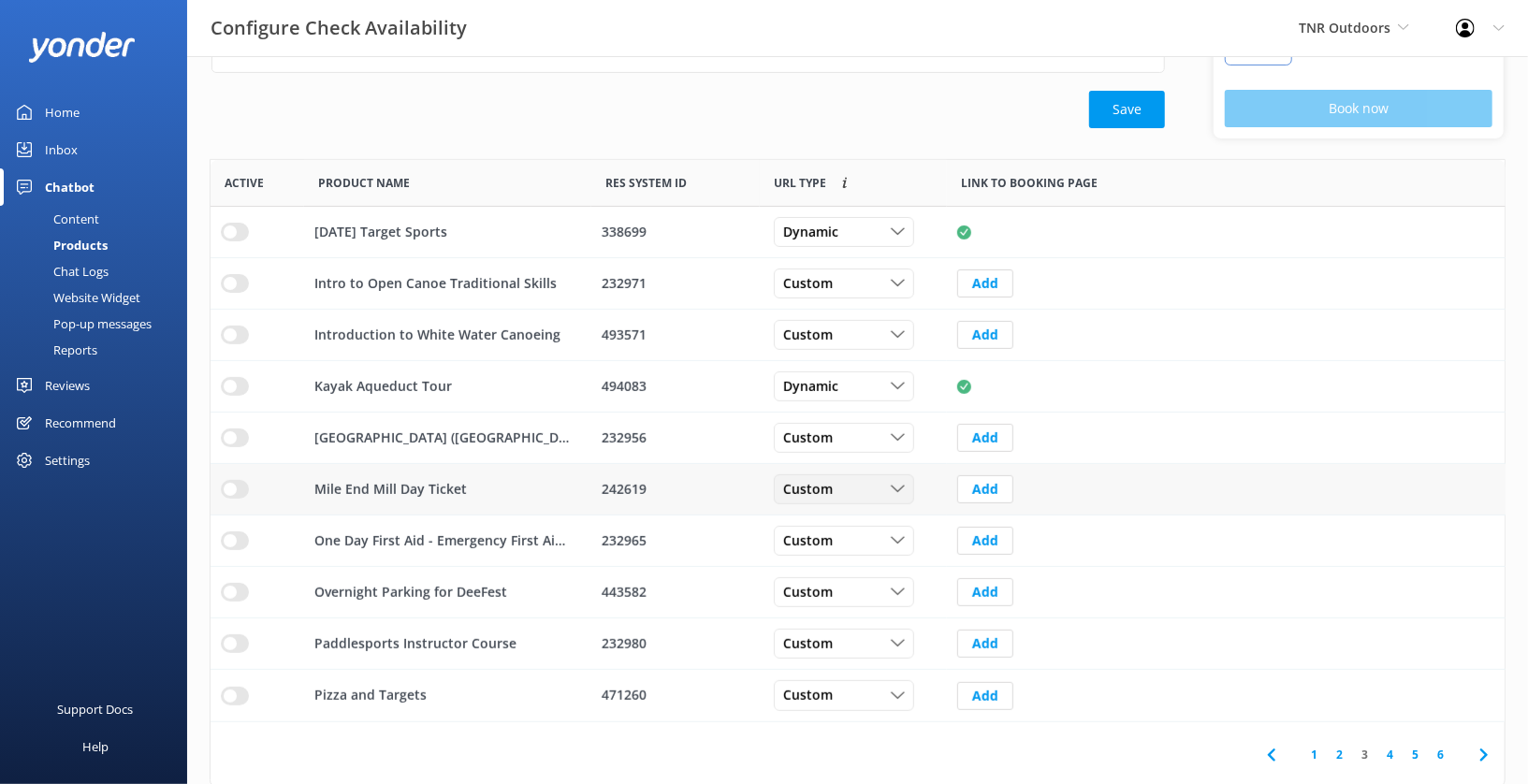
click at [848, 497] on div "Custom Custom Dynamic" at bounding box center [844, 490] width 141 height 30
click at [845, 569] on link "Dynamic" at bounding box center [858, 566] width 167 height 38
click at [226, 481] on input "row" at bounding box center [234, 490] width 28 height 19
click at [231, 382] on input "row" at bounding box center [234, 386] width 28 height 19
click at [228, 225] on input "row" at bounding box center [234, 232] width 28 height 19
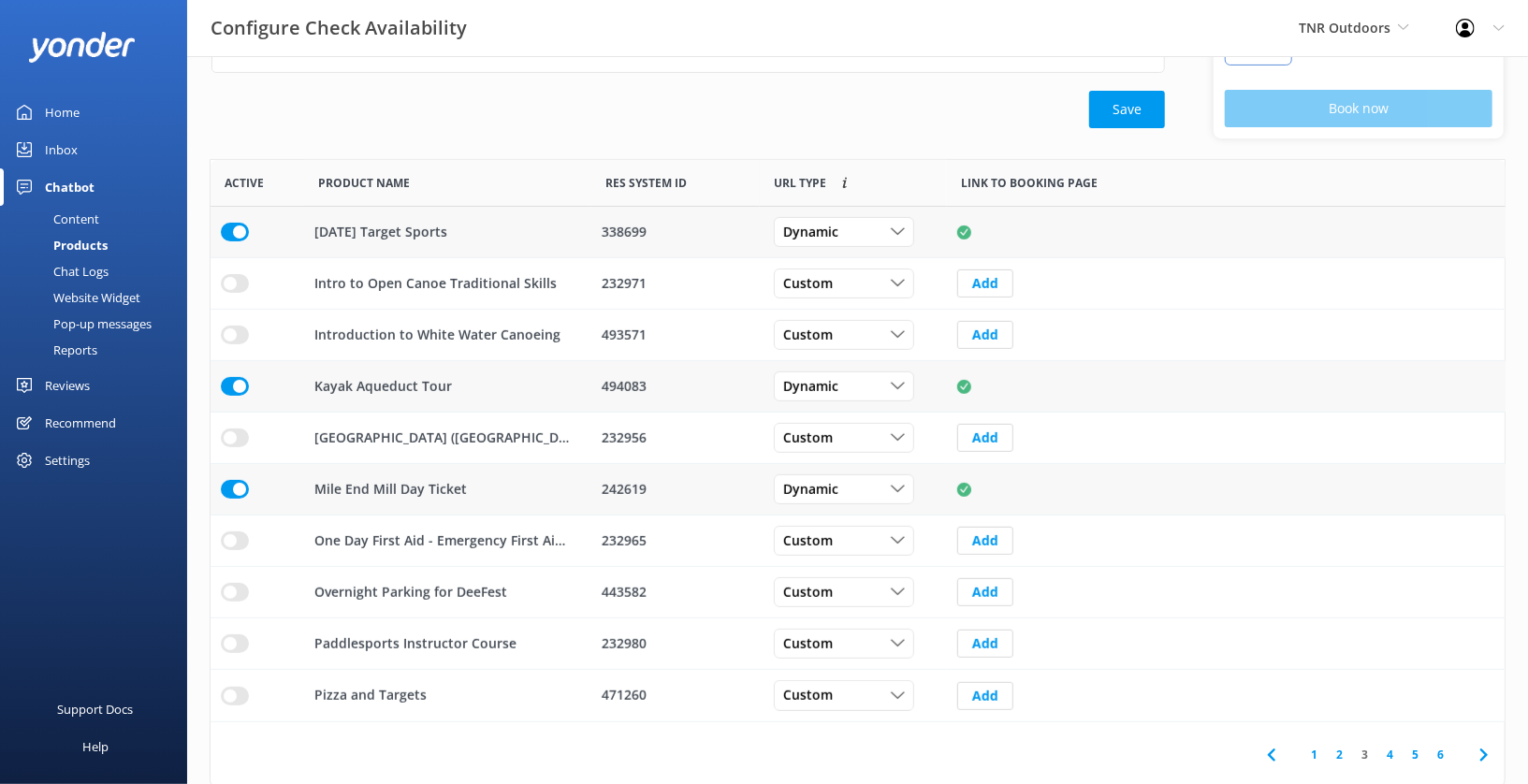
click at [1388, 750] on link "4" at bounding box center [1390, 754] width 25 height 18
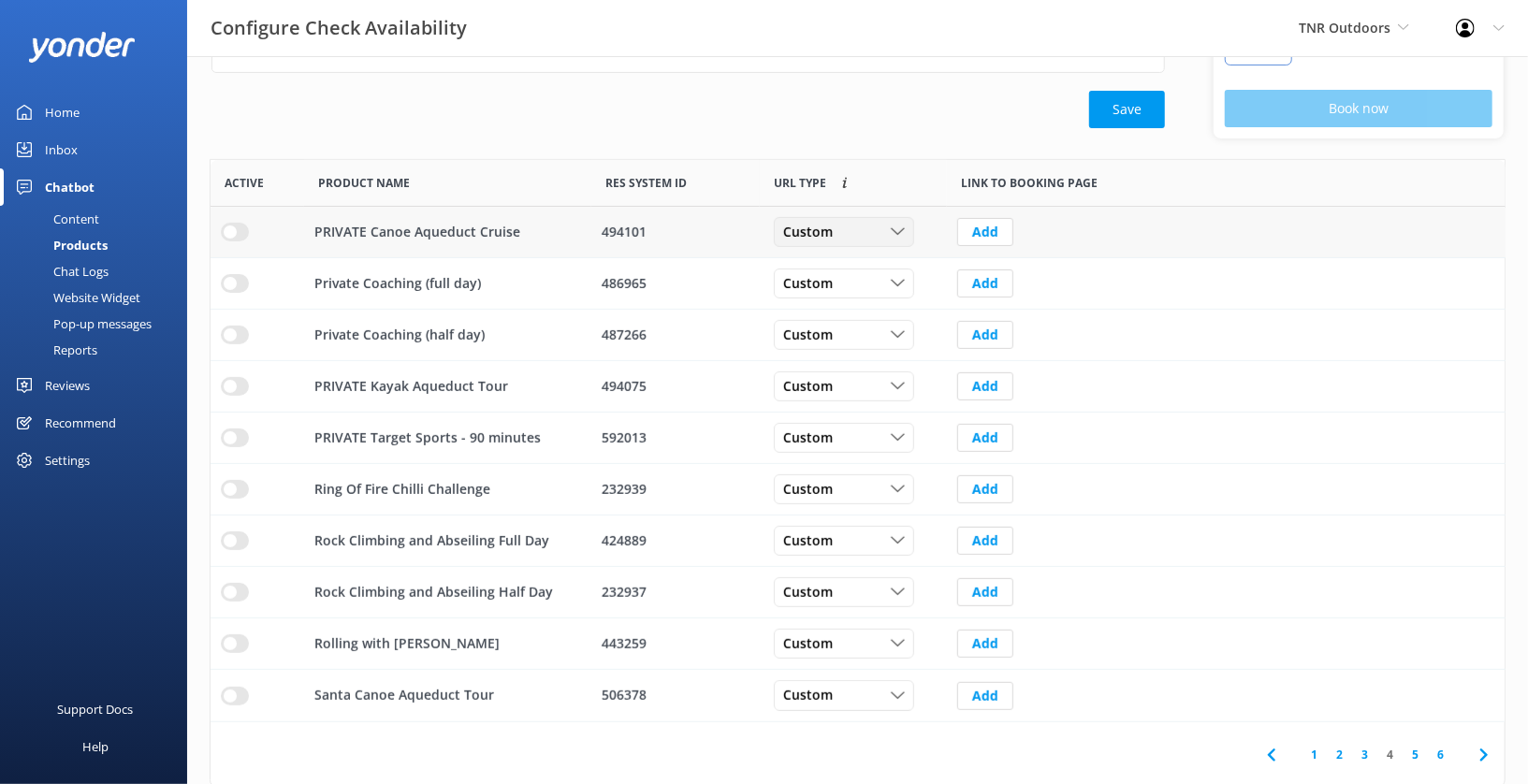
click at [846, 226] on div "Custom" at bounding box center [844, 232] width 131 height 21
click at [846, 296] on link "Dynamic" at bounding box center [858, 309] width 167 height 38
click at [885, 438] on div "Custom" at bounding box center [844, 438] width 131 height 21
click at [867, 502] on link "Dynamic" at bounding box center [858, 515] width 167 height 38
click at [861, 595] on div "Custom" at bounding box center [844, 593] width 131 height 21
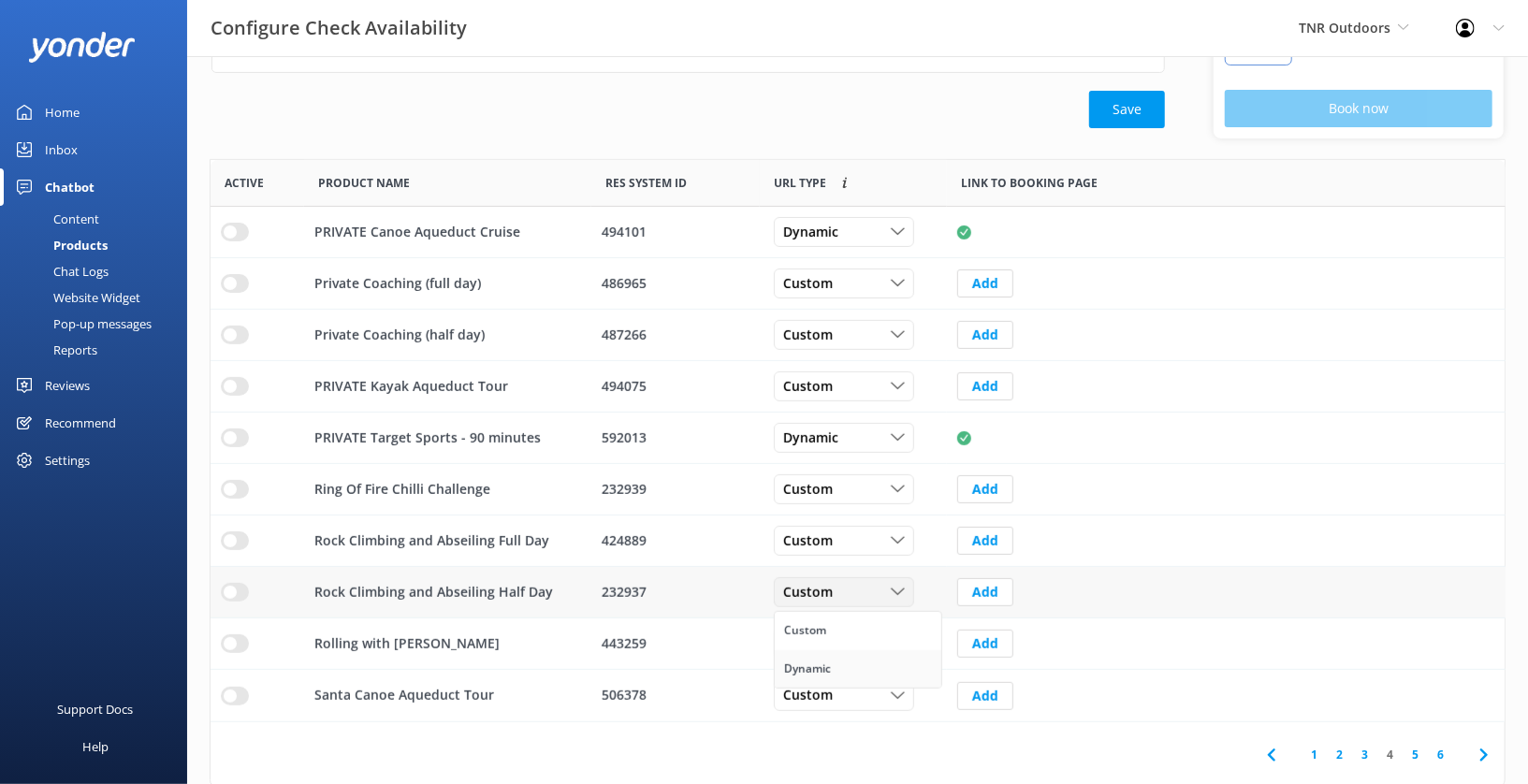
click at [848, 653] on link "Dynamic" at bounding box center [858, 669] width 167 height 38
click at [856, 539] on div "Custom" at bounding box center [844, 541] width 131 height 21
click at [847, 618] on link "Dynamic" at bounding box center [858, 618] width 167 height 38
click at [229, 485] on input "row" at bounding box center [234, 490] width 28 height 19
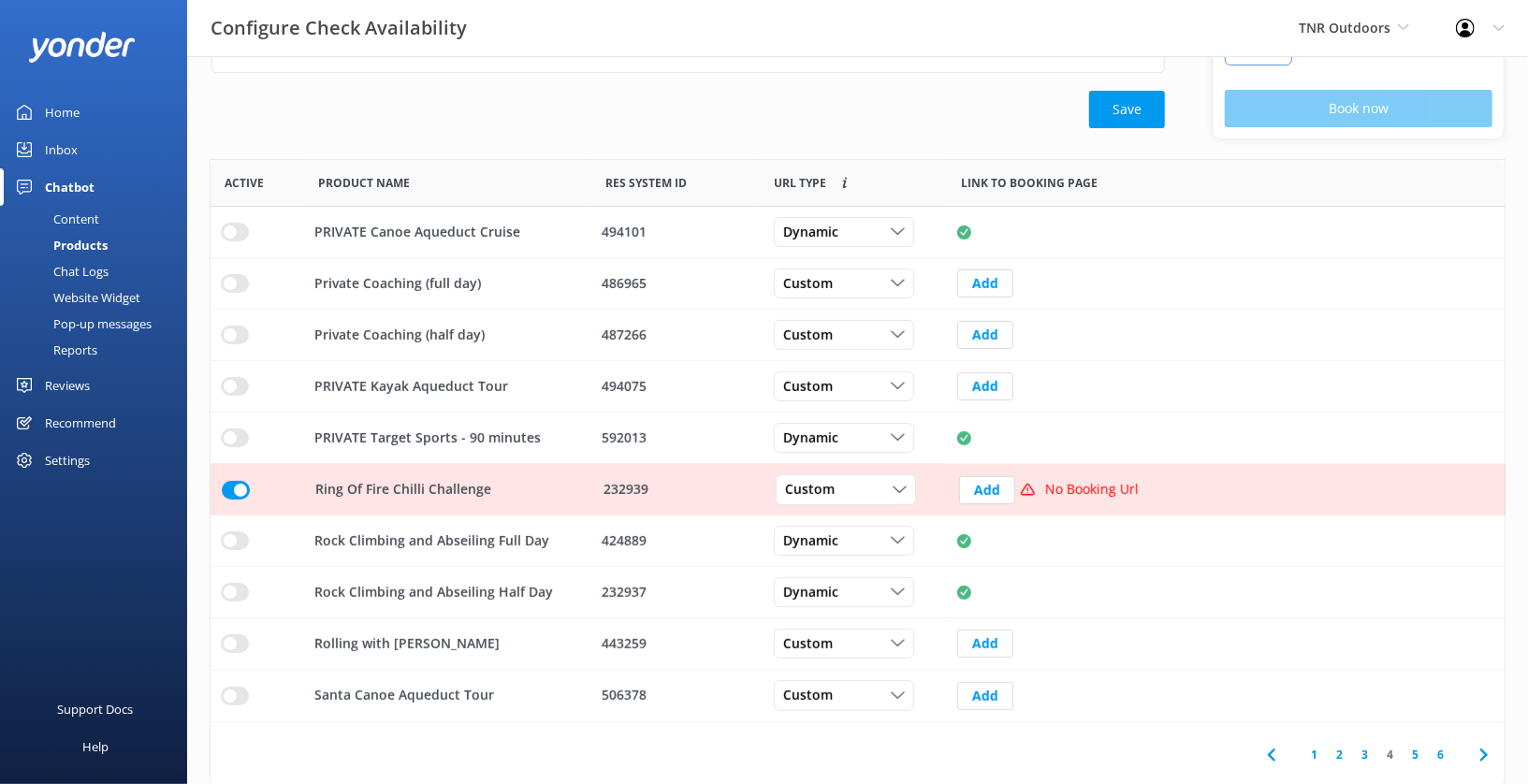
click at [239, 484] on input "row" at bounding box center [235, 490] width 28 height 19
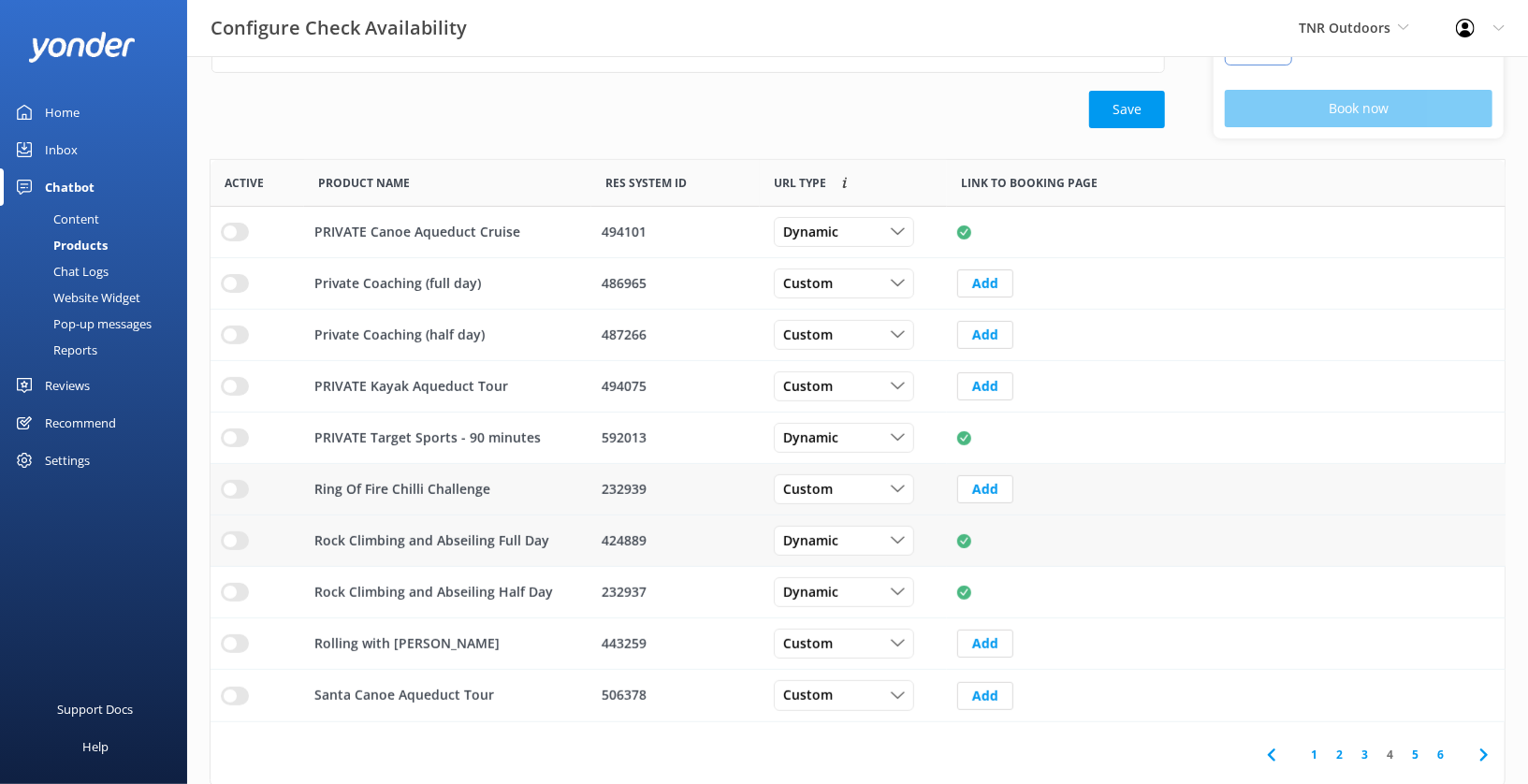
click at [234, 532] on input "row" at bounding box center [234, 541] width 28 height 19
click at [227, 583] on input "row" at bounding box center [234, 593] width 28 height 19
click at [223, 222] on input "row" at bounding box center [234, 232] width 28 height 19
click at [1418, 756] on link "5" at bounding box center [1415, 754] width 25 height 18
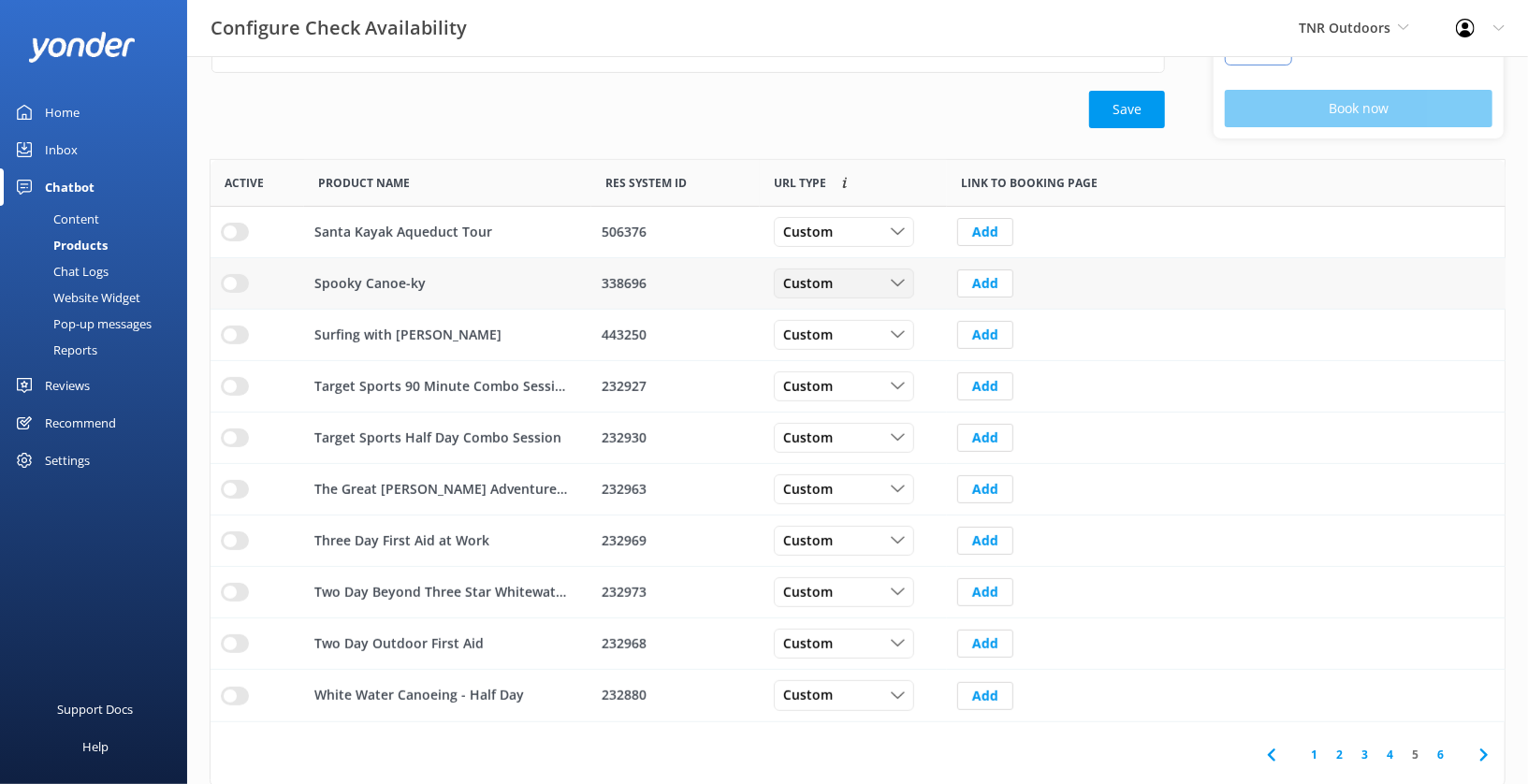
click at [828, 283] on span "Custom" at bounding box center [813, 283] width 61 height 21
click at [828, 351] on div "Dynamic" at bounding box center [808, 360] width 47 height 19
click at [834, 386] on span "Custom" at bounding box center [813, 386] width 61 height 21
click at [840, 448] on link "Dynamic" at bounding box center [858, 463] width 167 height 38
click at [837, 444] on span "Custom" at bounding box center [813, 438] width 61 height 21
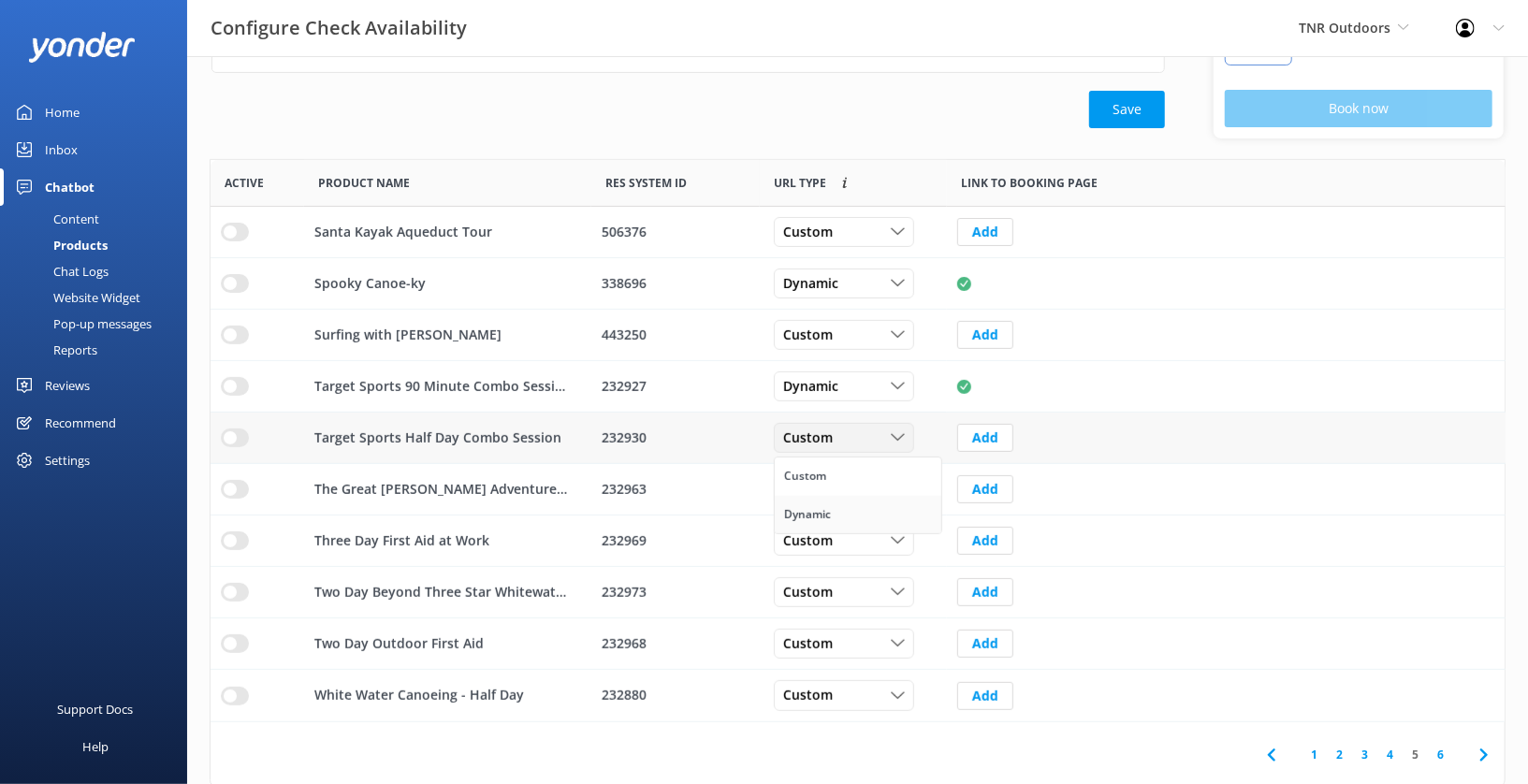
click at [836, 510] on link "Dynamic" at bounding box center [858, 515] width 167 height 38
click at [887, 693] on div "Custom" at bounding box center [844, 696] width 131 height 21
click at [834, 769] on link "Dynamic" at bounding box center [858, 772] width 167 height 38
click at [227, 688] on input "row" at bounding box center [234, 696] width 28 height 19
click at [232, 431] on input "row" at bounding box center [234, 438] width 28 height 19
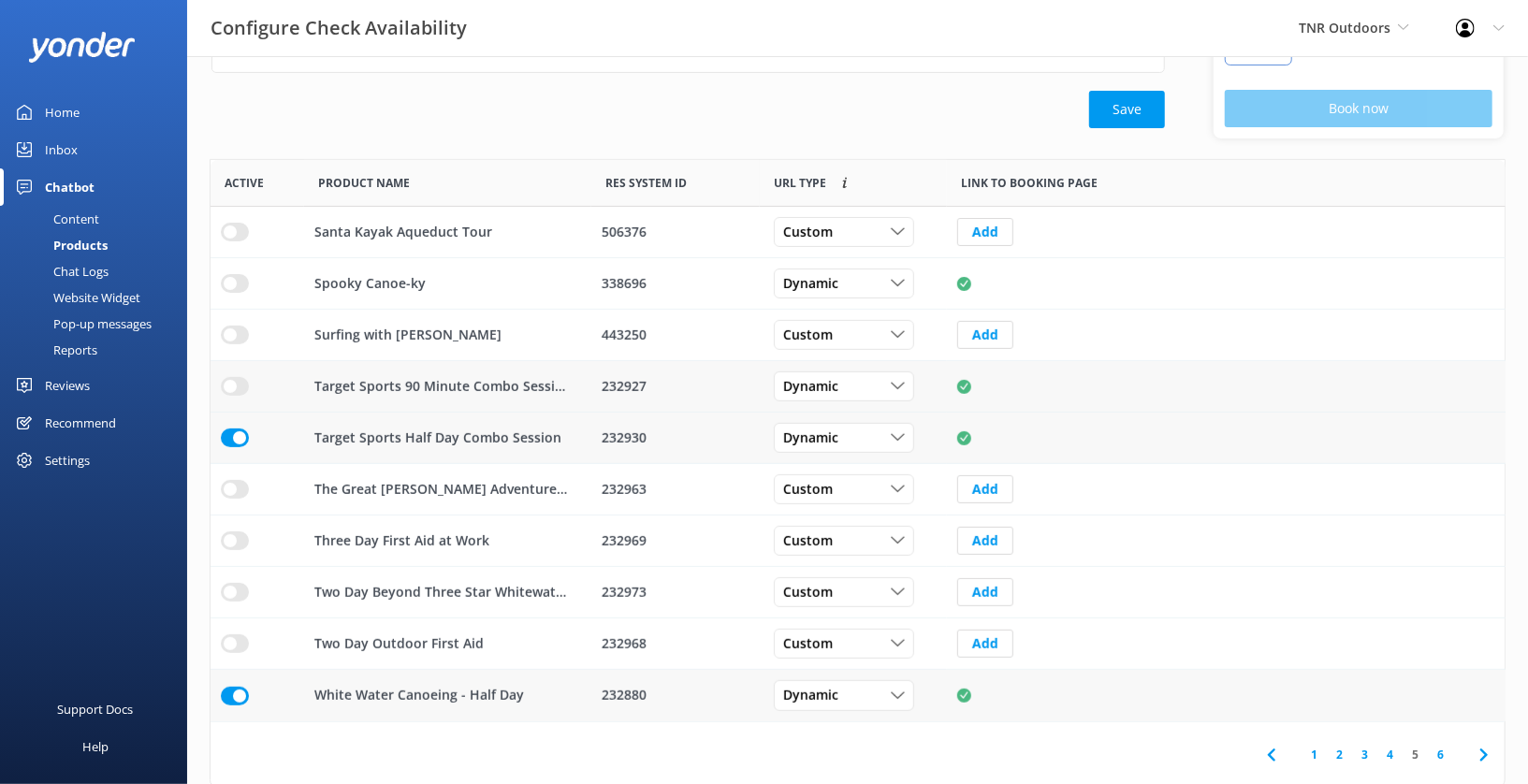
click at [231, 386] on input "row" at bounding box center [234, 386] width 28 height 19
click at [227, 268] on div "row" at bounding box center [257, 283] width 94 height 52
click at [234, 289] on input "row" at bounding box center [234, 283] width 28 height 19
click at [1445, 746] on link "6" at bounding box center [1440, 754] width 25 height 18
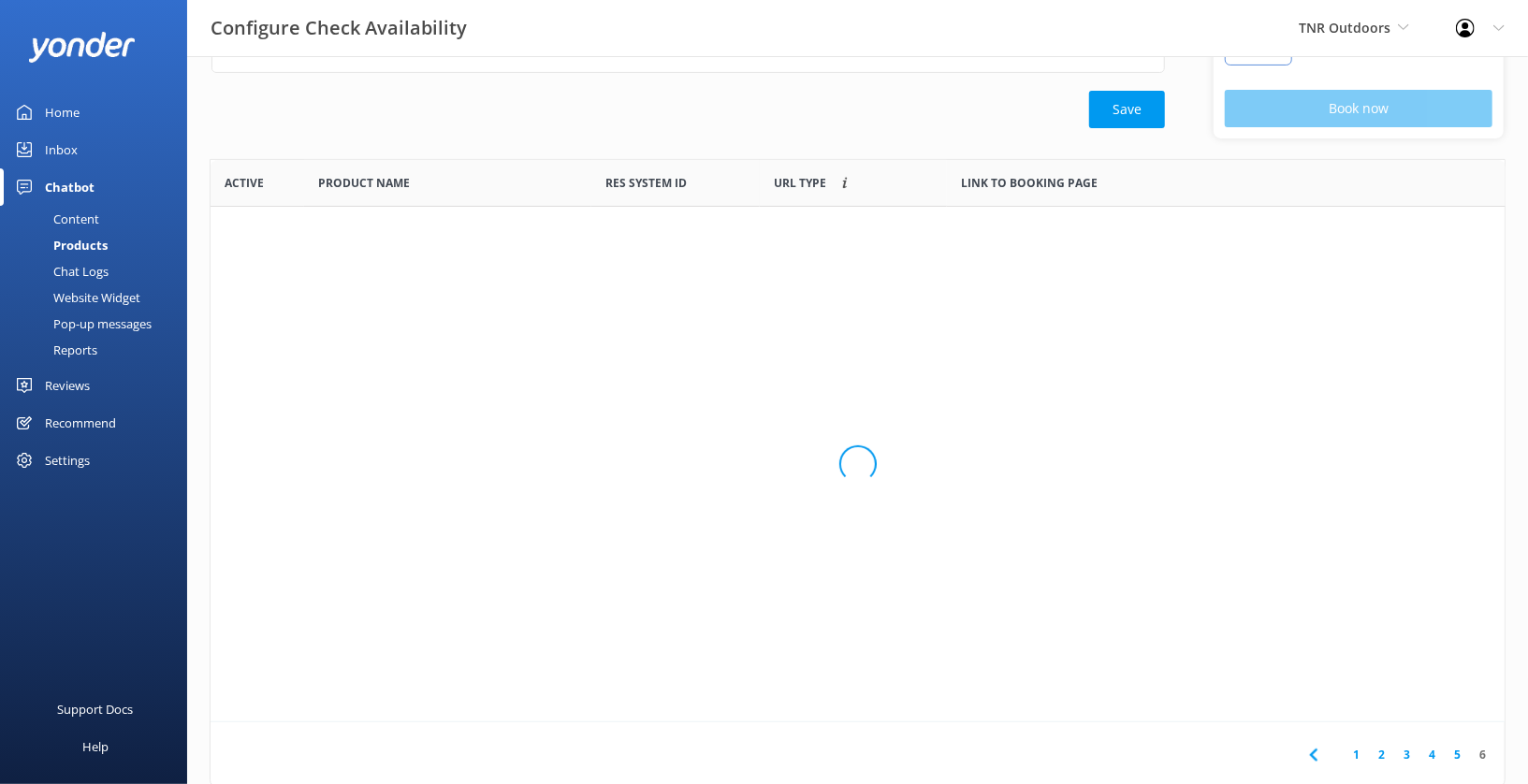
scroll to position [171, 0]
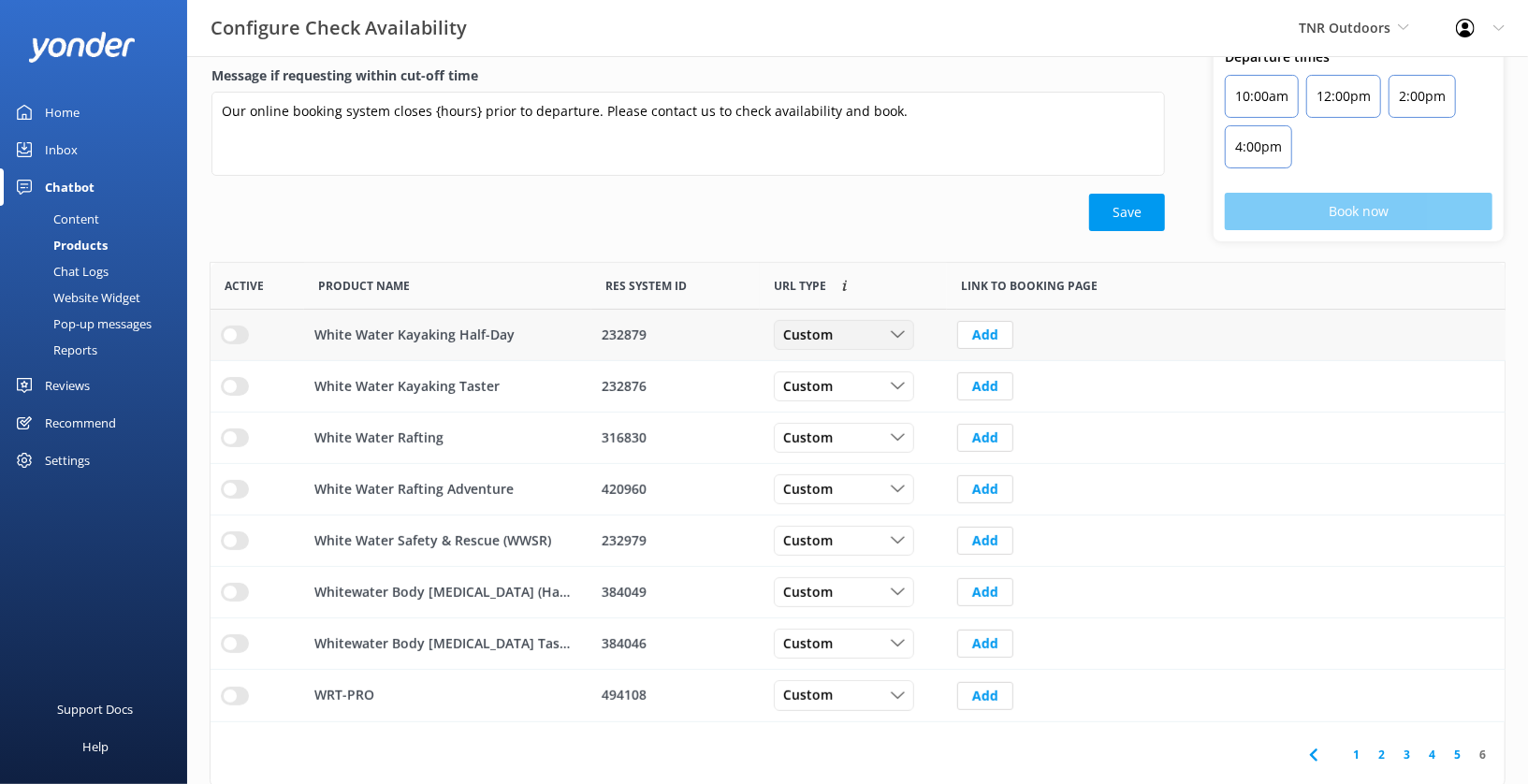
click at [886, 334] on div "Custom" at bounding box center [844, 335] width 131 height 21
click at [885, 393] on link "Dynamic" at bounding box center [858, 412] width 167 height 38
click at [869, 389] on div "Custom" at bounding box center [844, 386] width 131 height 21
click at [860, 452] on link "Dynamic" at bounding box center [858, 463] width 167 height 38
click at [850, 445] on div "Custom Custom Dynamic" at bounding box center [844, 438] width 141 height 30
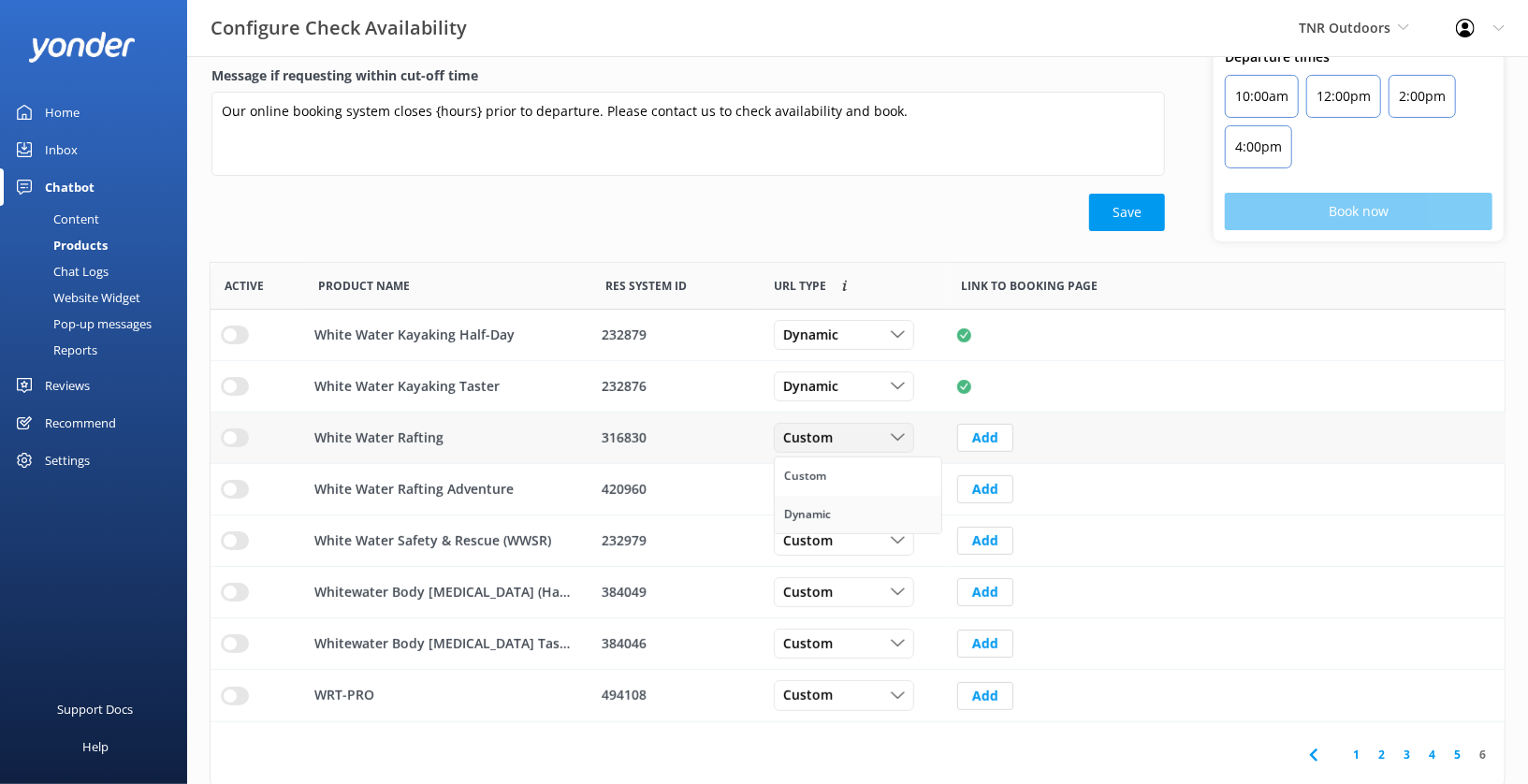
click at [850, 521] on link "Dynamic" at bounding box center [858, 515] width 167 height 38
click at [847, 490] on div "Custom" at bounding box center [844, 490] width 131 height 21
click at [838, 548] on link "Dynamic" at bounding box center [858, 566] width 167 height 38
click at [228, 488] on input "row" at bounding box center [234, 490] width 28 height 19
click at [228, 435] on input "row" at bounding box center [234, 438] width 28 height 19
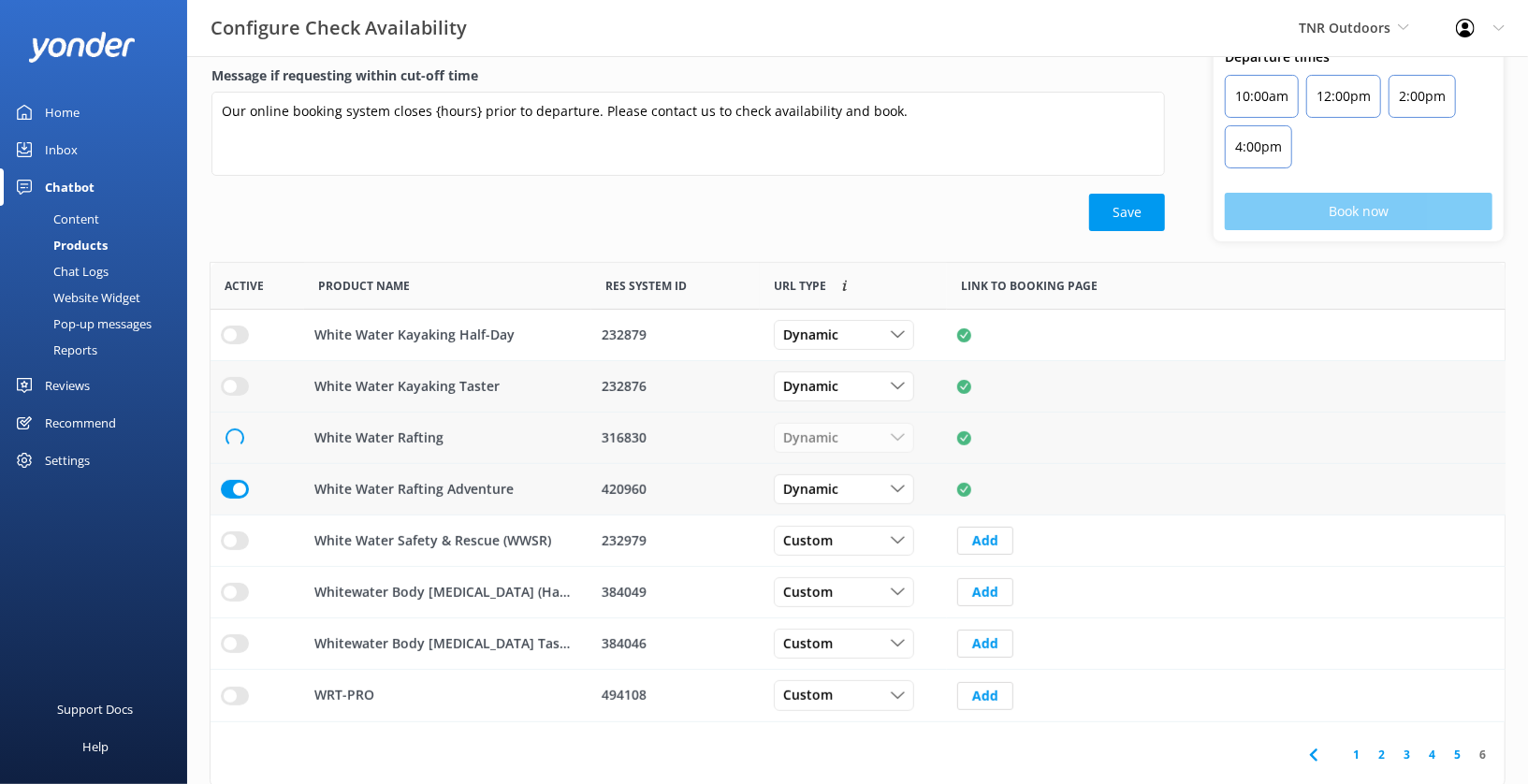
drag, startPoint x: 230, startPoint y: 379, endPoint x: 230, endPoint y: 362, distance: 17.0
click at [230, 378] on input "row" at bounding box center [234, 386] width 28 height 19
click at [230, 346] on div "row" at bounding box center [257, 335] width 94 height 52
click at [234, 327] on input "row" at bounding box center [234, 335] width 28 height 19
